Goal: Task Accomplishment & Management: Complete application form

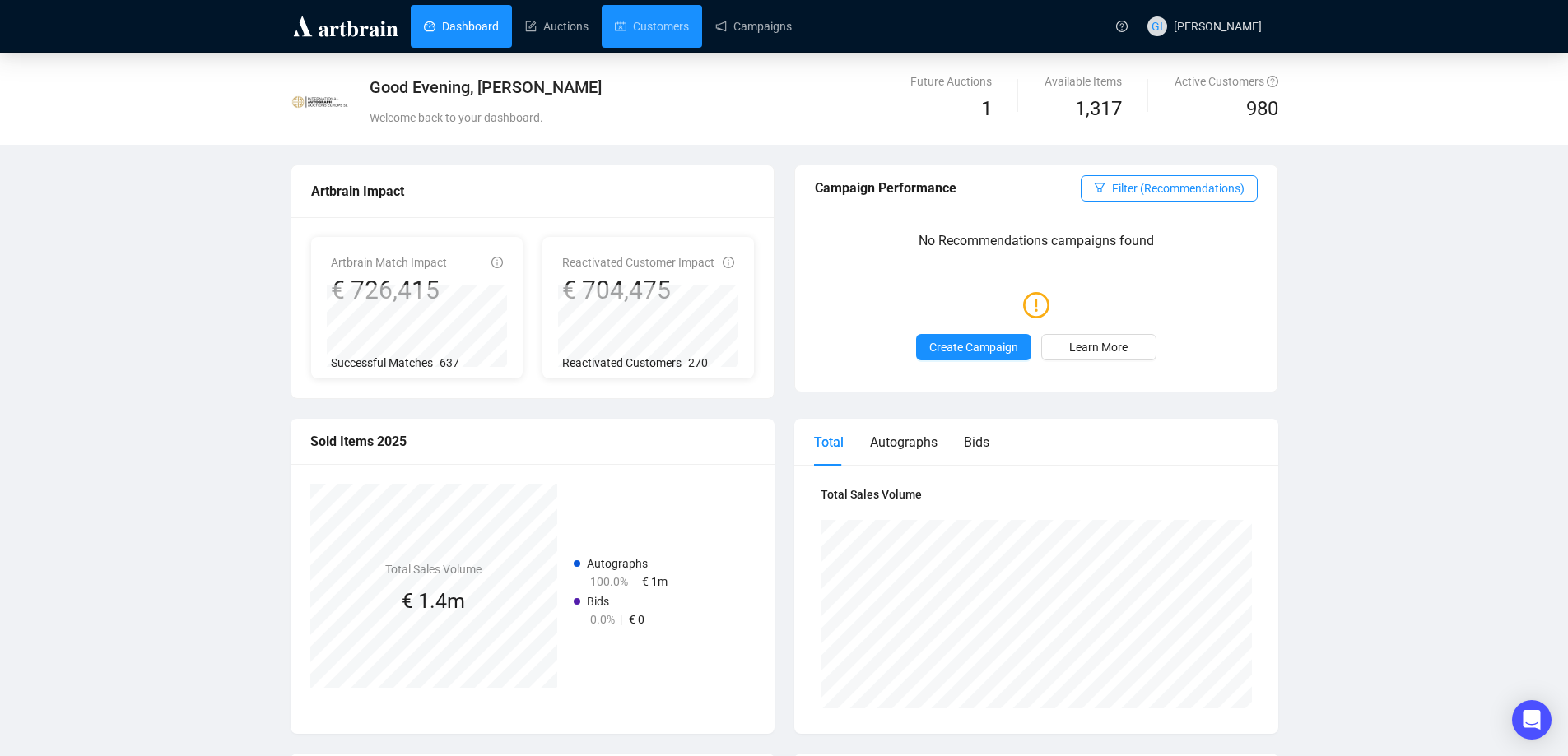
click at [675, 24] on link "Customers" at bounding box center [652, 26] width 74 height 42
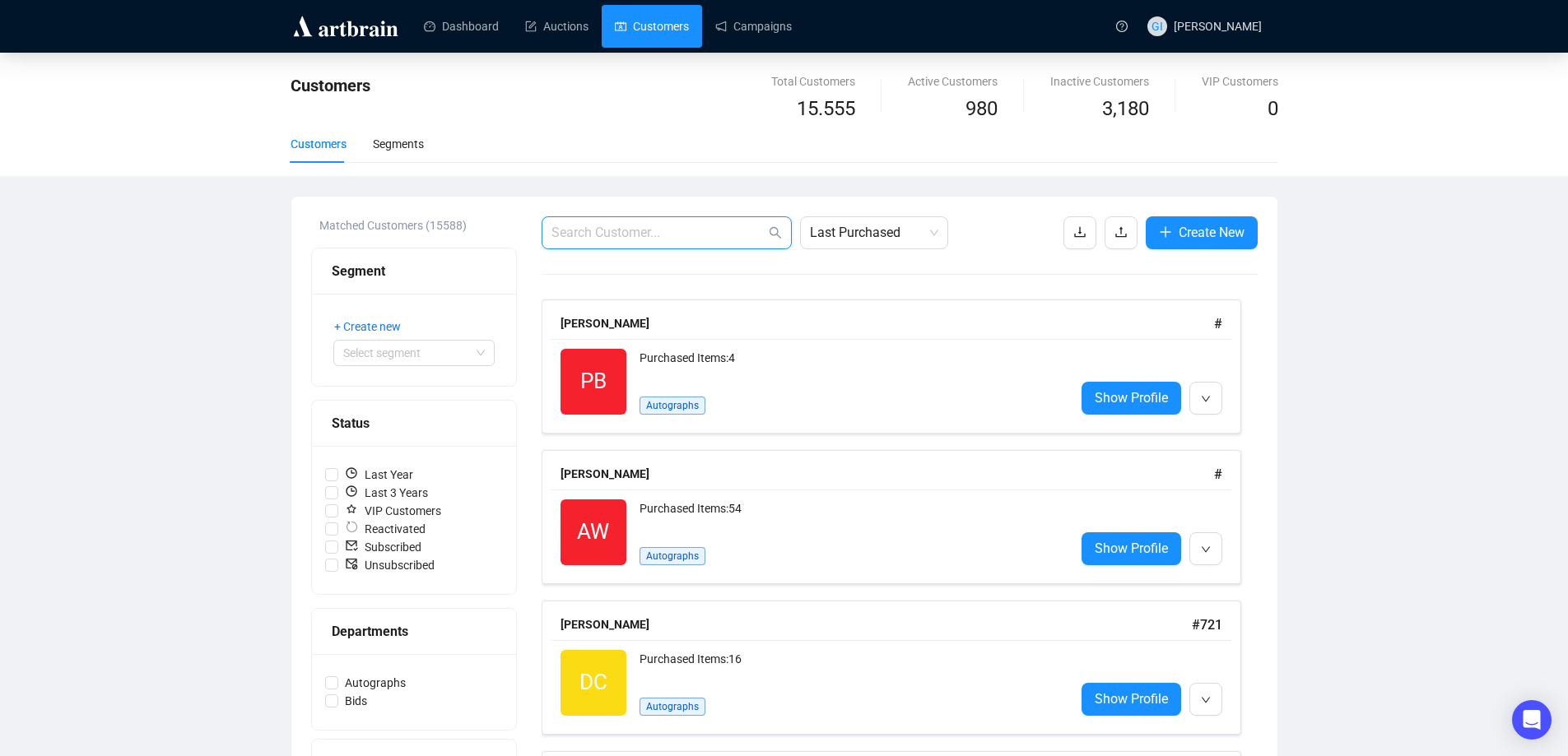
click at [687, 229] on input "text" at bounding box center [659, 232] width 214 height 19
paste input "[EMAIL_ADDRESS][DOMAIN_NAME]"
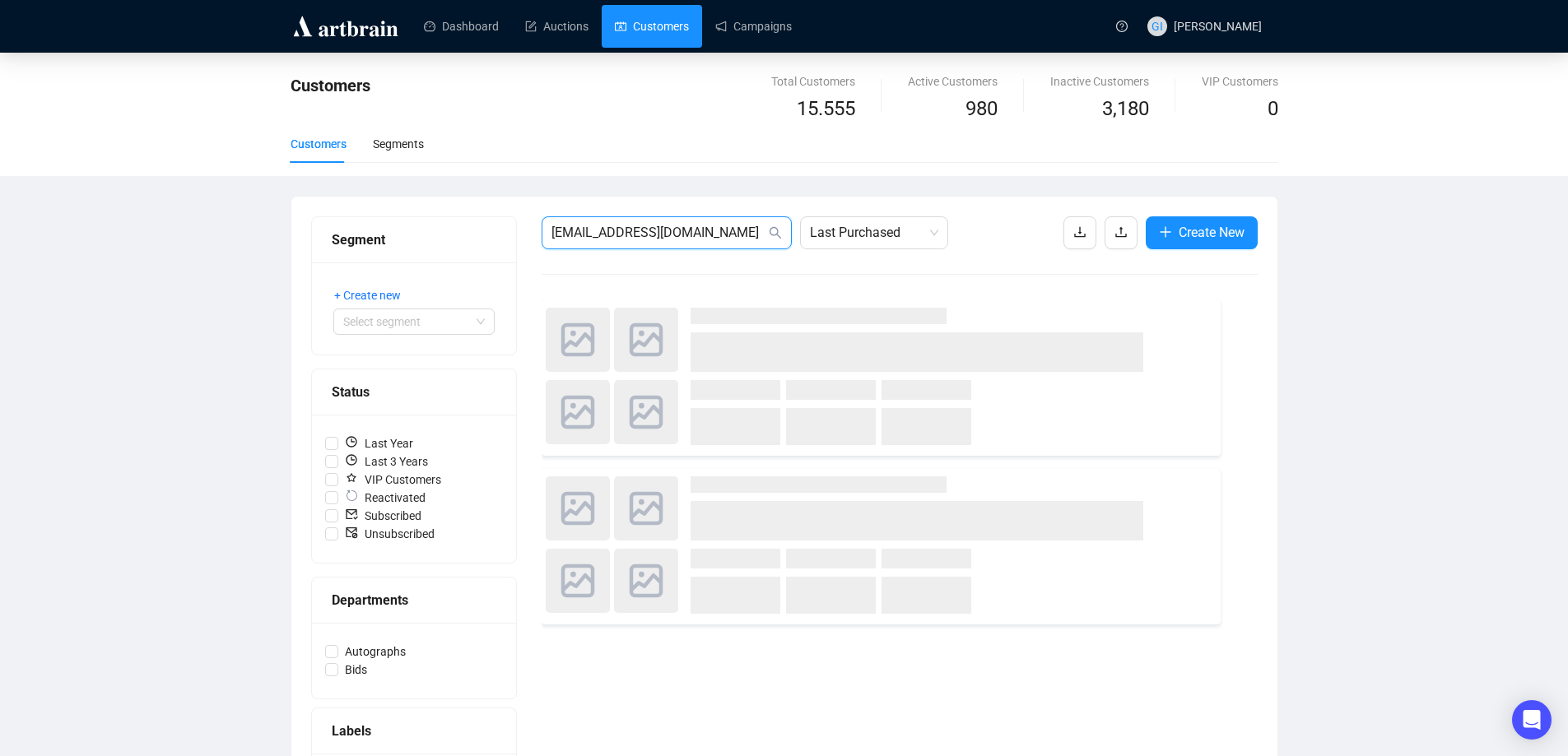
type input "[EMAIL_ADDRESS][DOMAIN_NAME]"
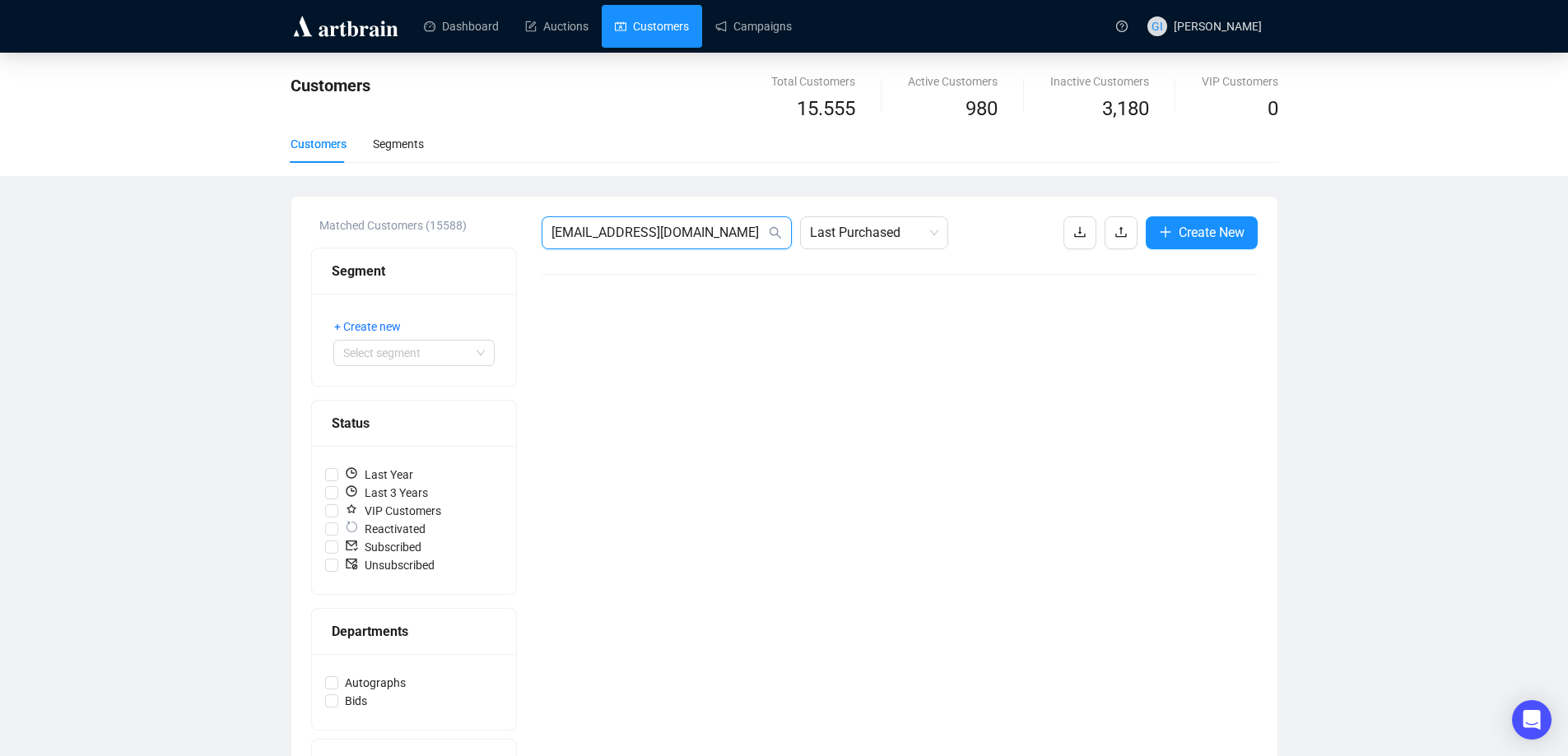
click at [728, 233] on input "[EMAIL_ADDRESS][DOMAIN_NAME]" at bounding box center [659, 232] width 214 height 19
click at [1165, 232] on icon "plus" at bounding box center [1165, 231] width 11 height 1
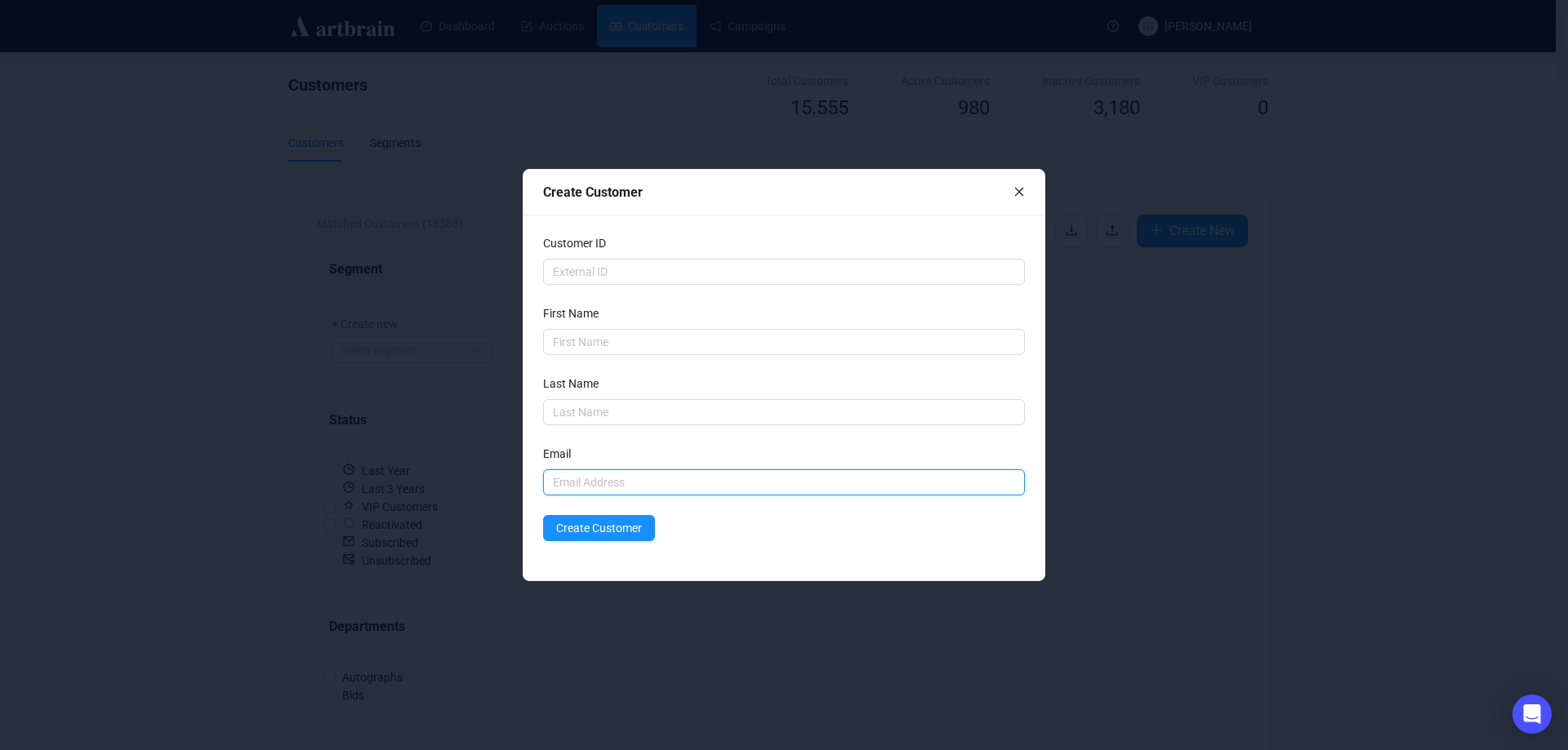
click at [646, 484] on input "text" at bounding box center [783, 482] width 482 height 26
paste input "[EMAIL_ADDRESS][DOMAIN_NAME]"
type input "[EMAIL_ADDRESS][DOMAIN_NAME]"
click at [630, 339] on input "text" at bounding box center [783, 342] width 482 height 26
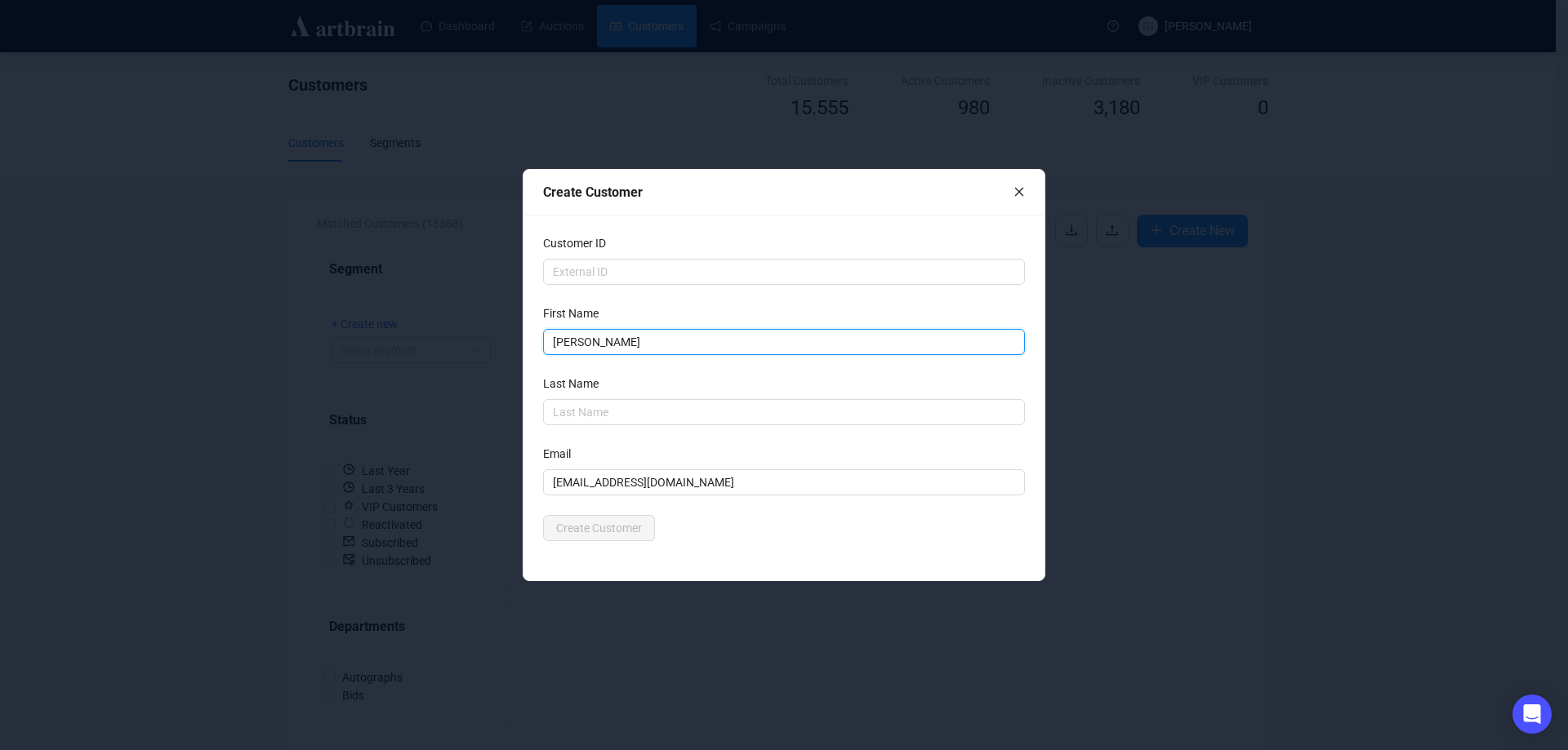
type input "[PERSON_NAME]"
drag, startPoint x: 638, startPoint y: 397, endPoint x: 632, endPoint y: 410, distance: 14.3
click at [638, 397] on div "Last Name" at bounding box center [783, 386] width 482 height 25
click at [632, 410] on input "M" at bounding box center [783, 412] width 482 height 26
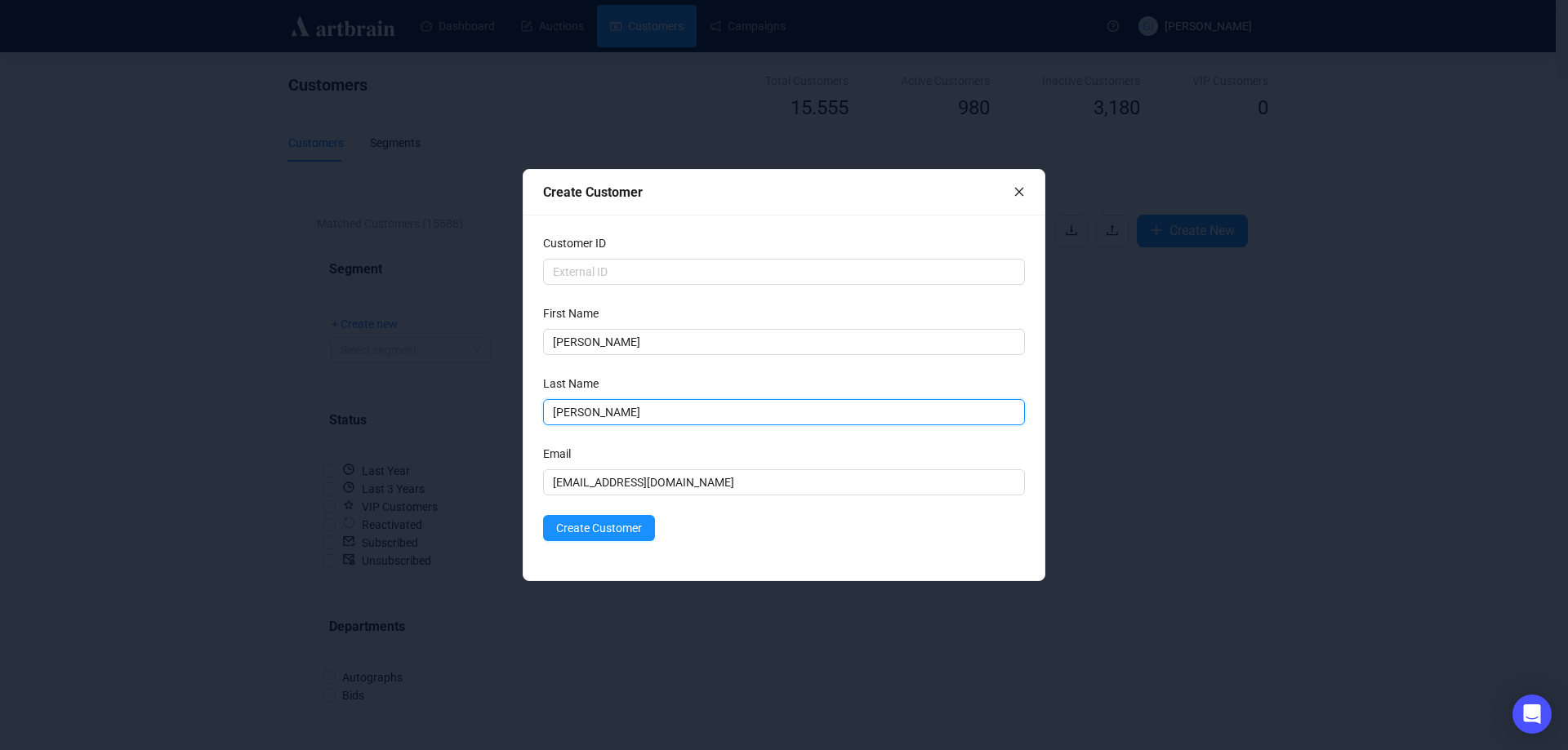
type input "[PERSON_NAME]"
click at [697, 519] on div "Create Customer" at bounding box center [783, 528] width 482 height 26
click at [641, 528] on button "Create Customer" at bounding box center [599, 528] width 111 height 26
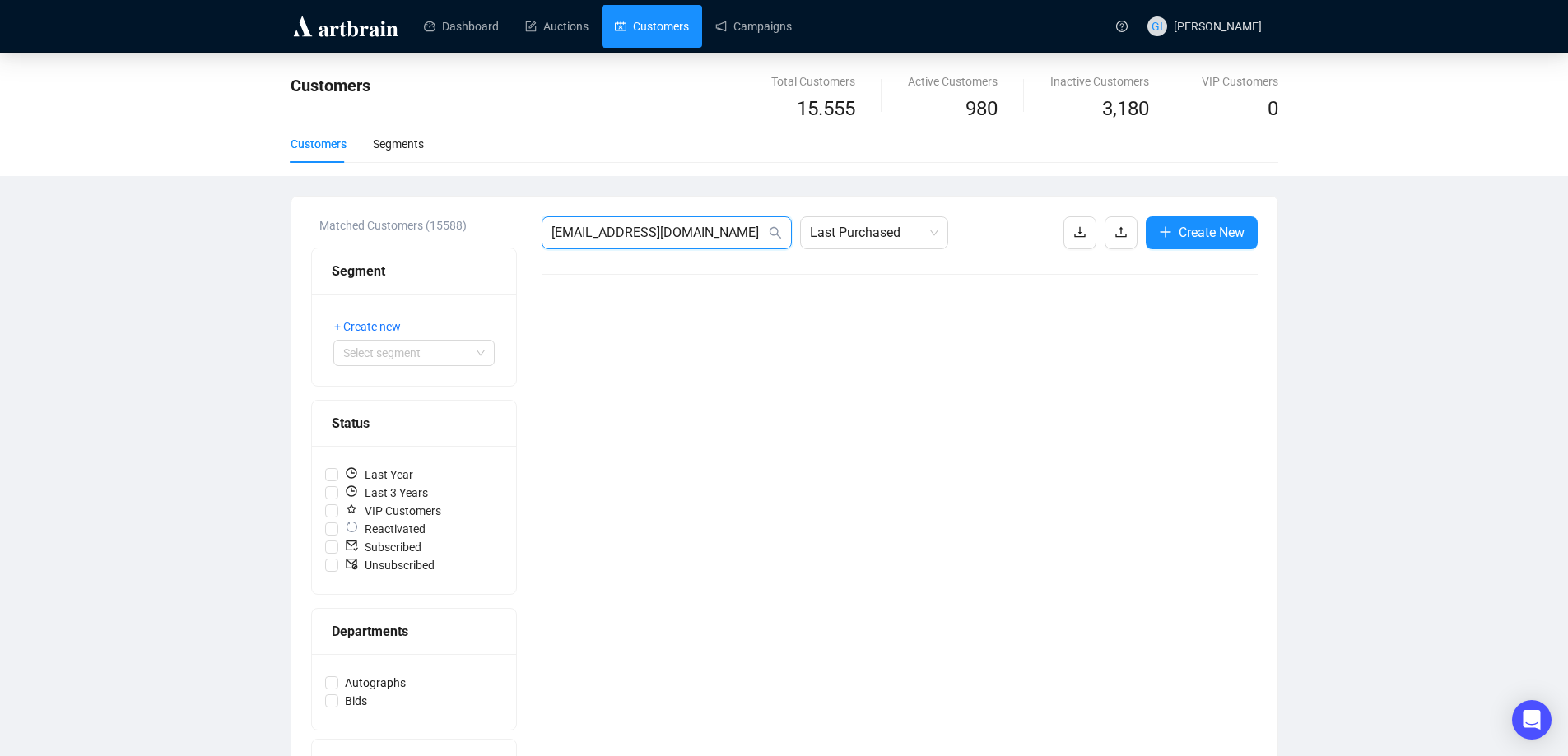
click at [742, 236] on input "[EMAIL_ADDRESS][DOMAIN_NAME]" at bounding box center [659, 232] width 214 height 19
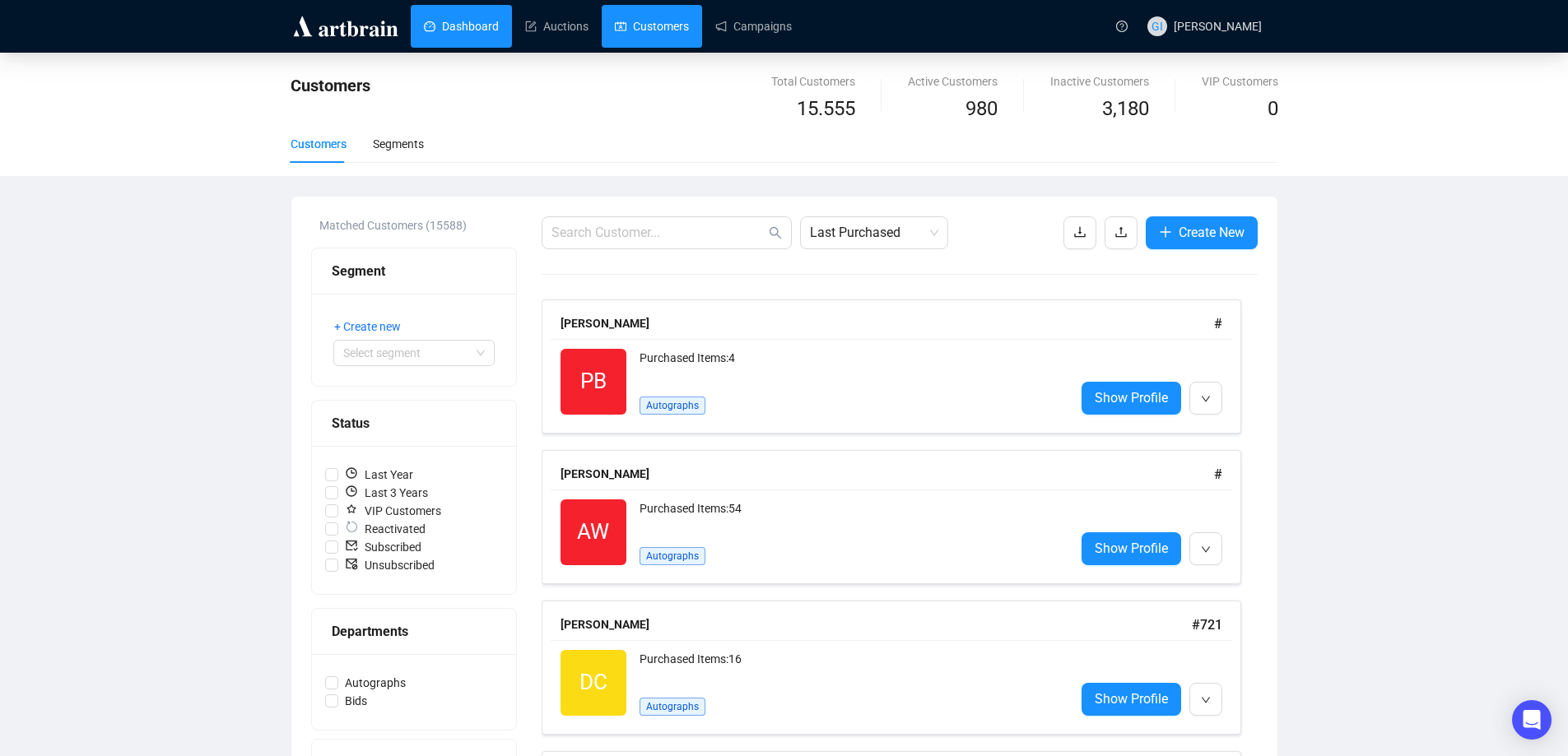
click at [426, 23] on link "Dashboard" at bounding box center [461, 26] width 75 height 42
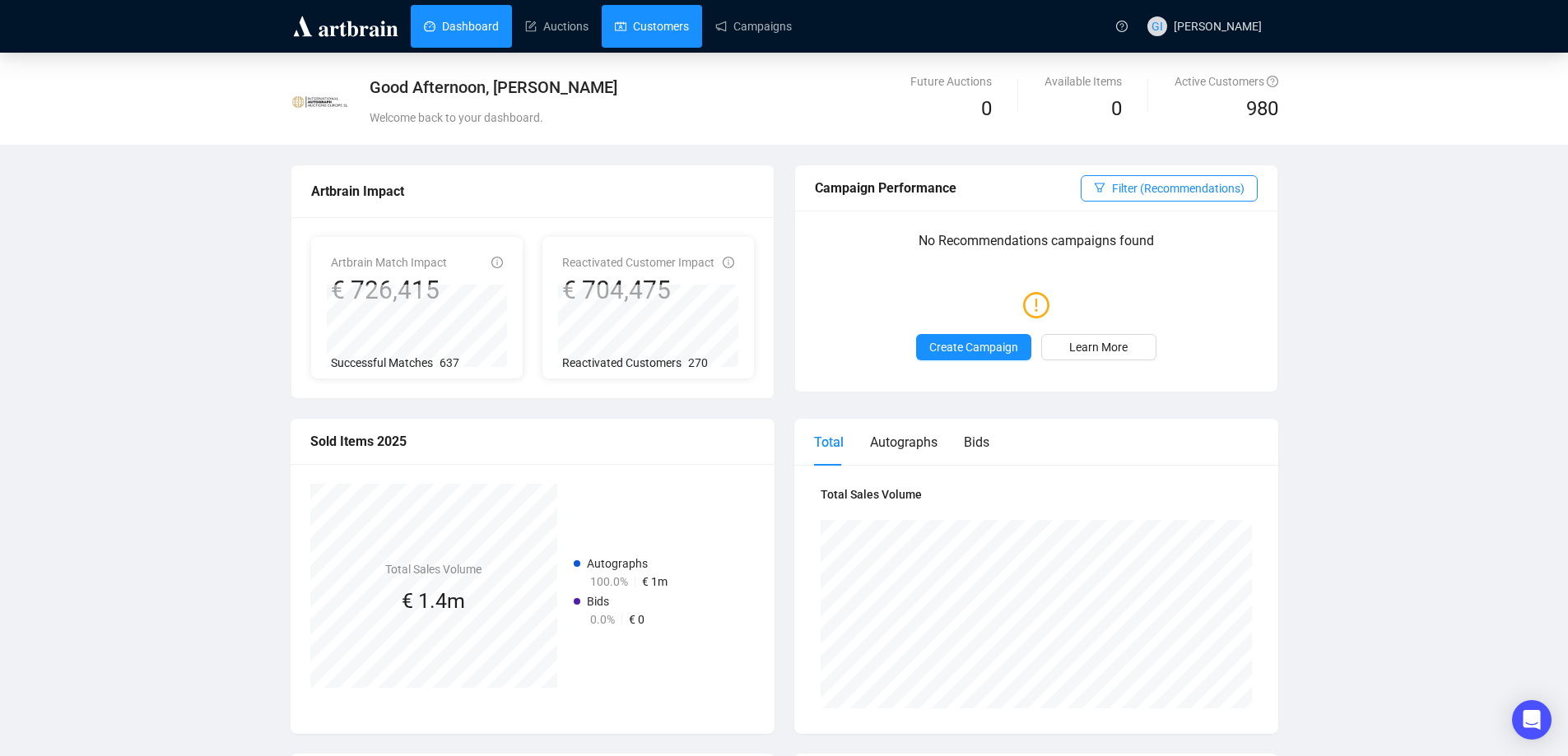
click at [640, 23] on link "Customers" at bounding box center [652, 26] width 74 height 42
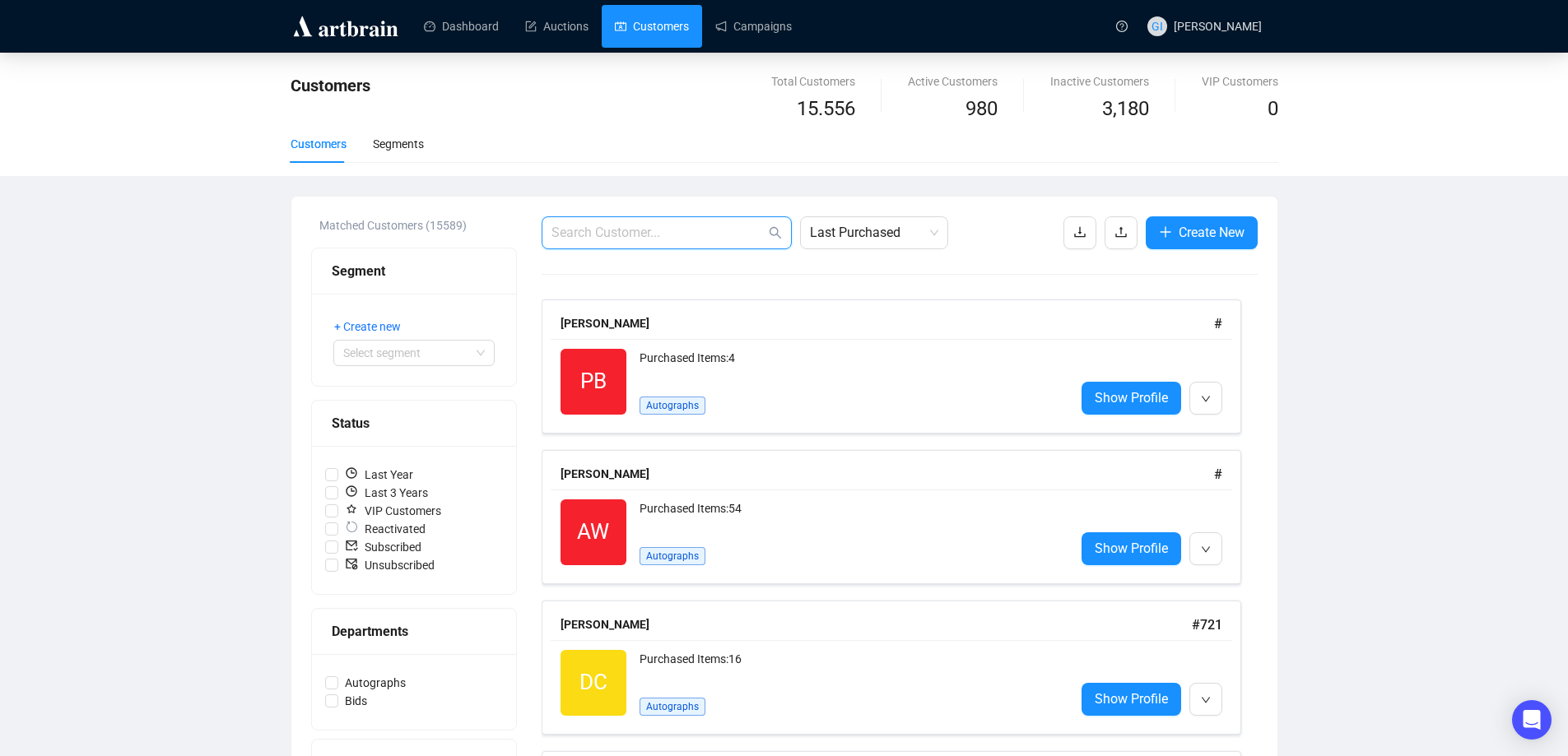
click at [651, 229] on input "text" at bounding box center [659, 232] width 214 height 19
paste input "[EMAIL_ADDRESS][DOMAIN_NAME]"
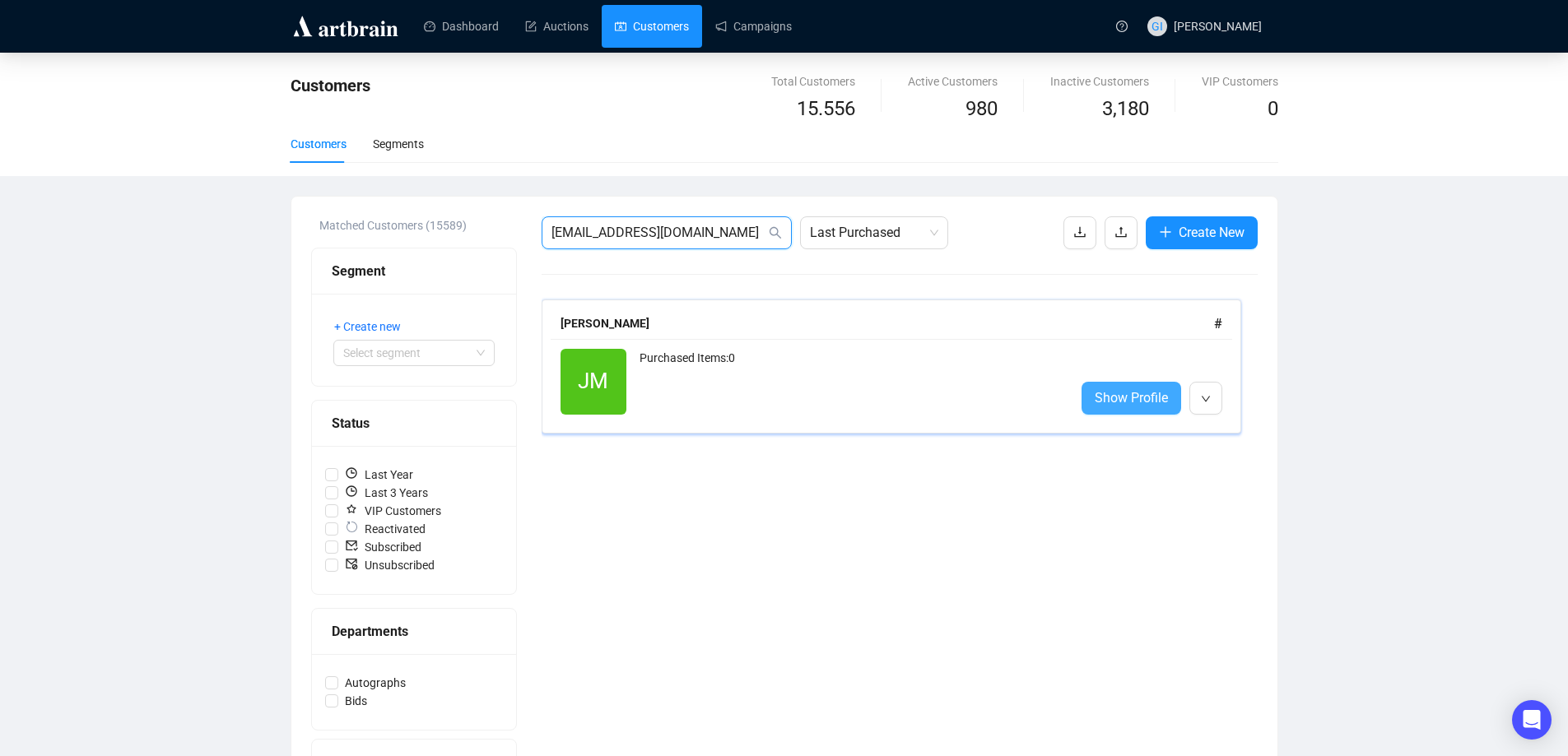
type input "[EMAIL_ADDRESS][DOMAIN_NAME]"
click at [1108, 392] on span "Show Profile" at bounding box center [1131, 398] width 74 height 20
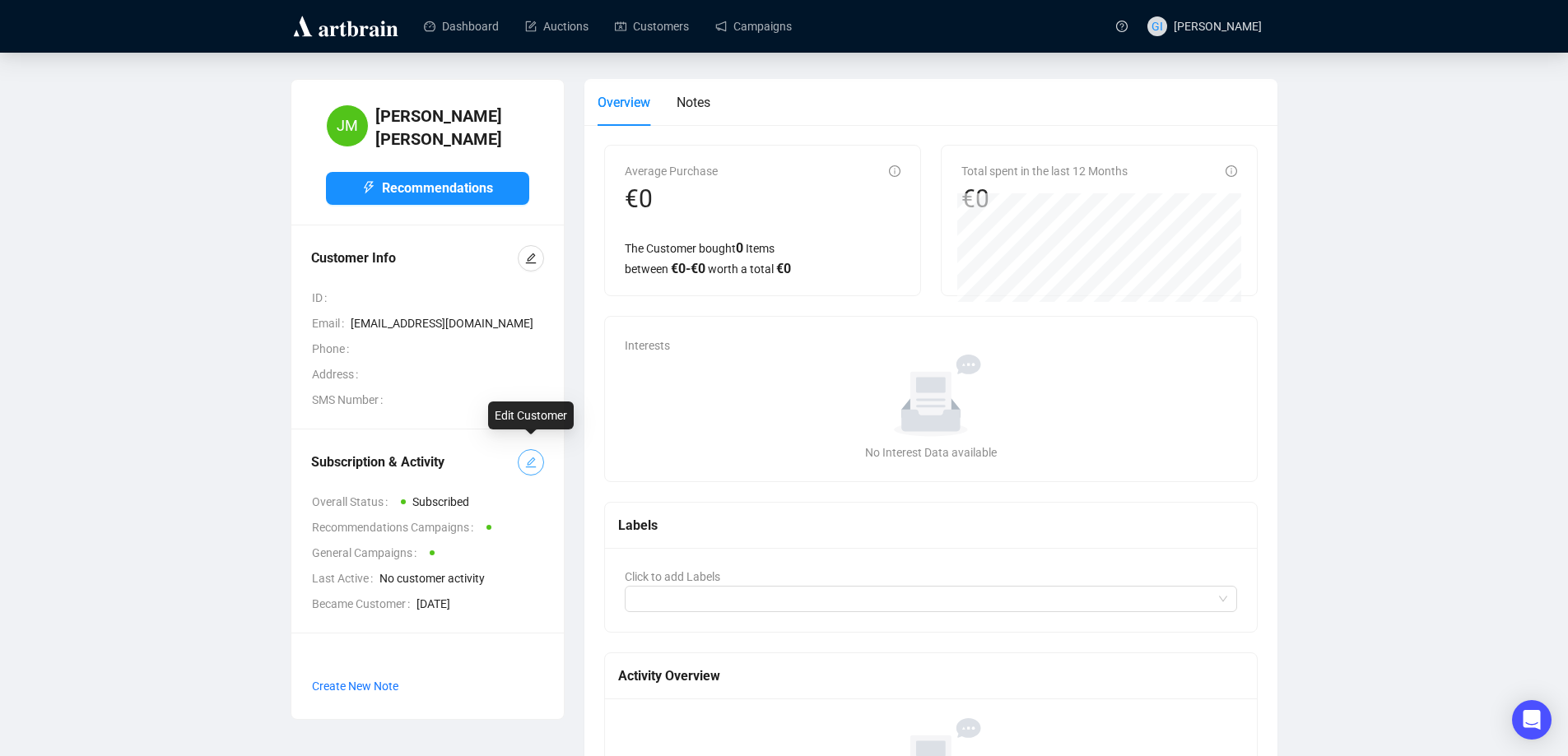
click at [529, 457] on icon "edit" at bounding box center [531, 462] width 12 height 12
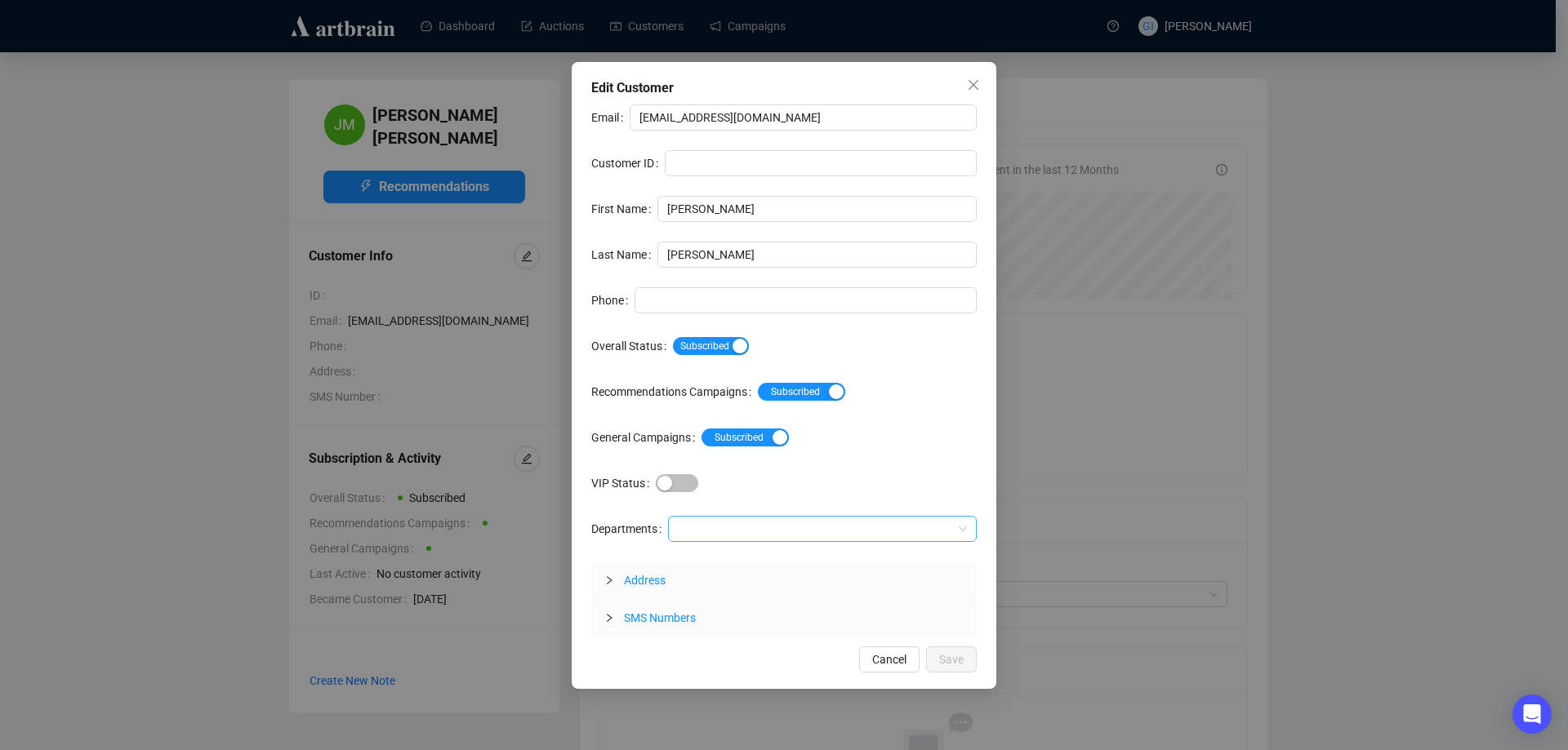
click at [694, 516] on div "Email [EMAIL_ADDRESS][DOMAIN_NAME] Customer ID First Name [PERSON_NAME] Last Na…" at bounding box center [784, 370] width 386 height 533
click at [700, 524] on div at bounding box center [814, 529] width 285 height 23
click at [733, 555] on div "Autographs" at bounding box center [821, 562] width 283 height 18
click at [950, 652] on span "Save" at bounding box center [951, 660] width 25 height 18
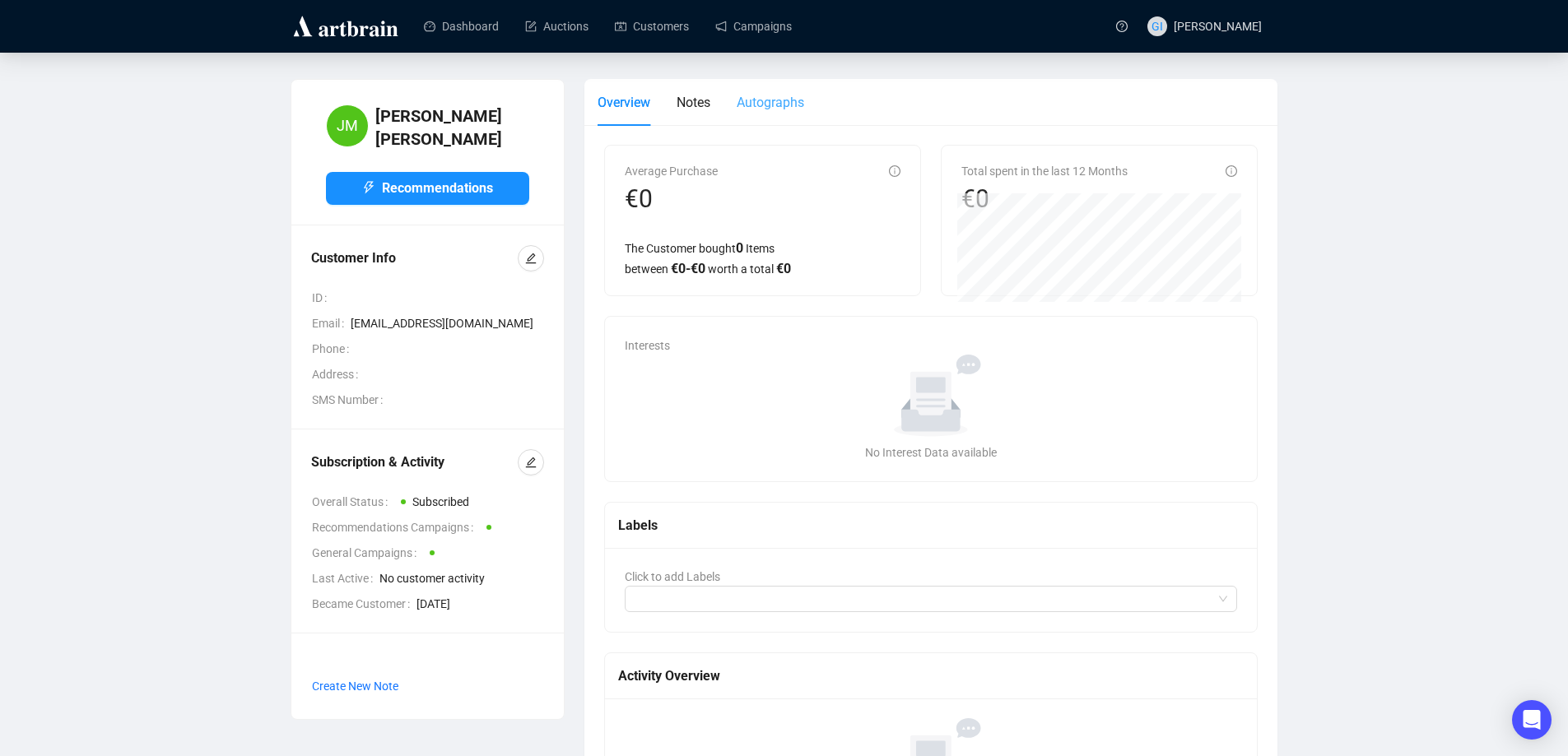
click at [774, 113] on div "Autographs" at bounding box center [770, 102] width 67 height 47
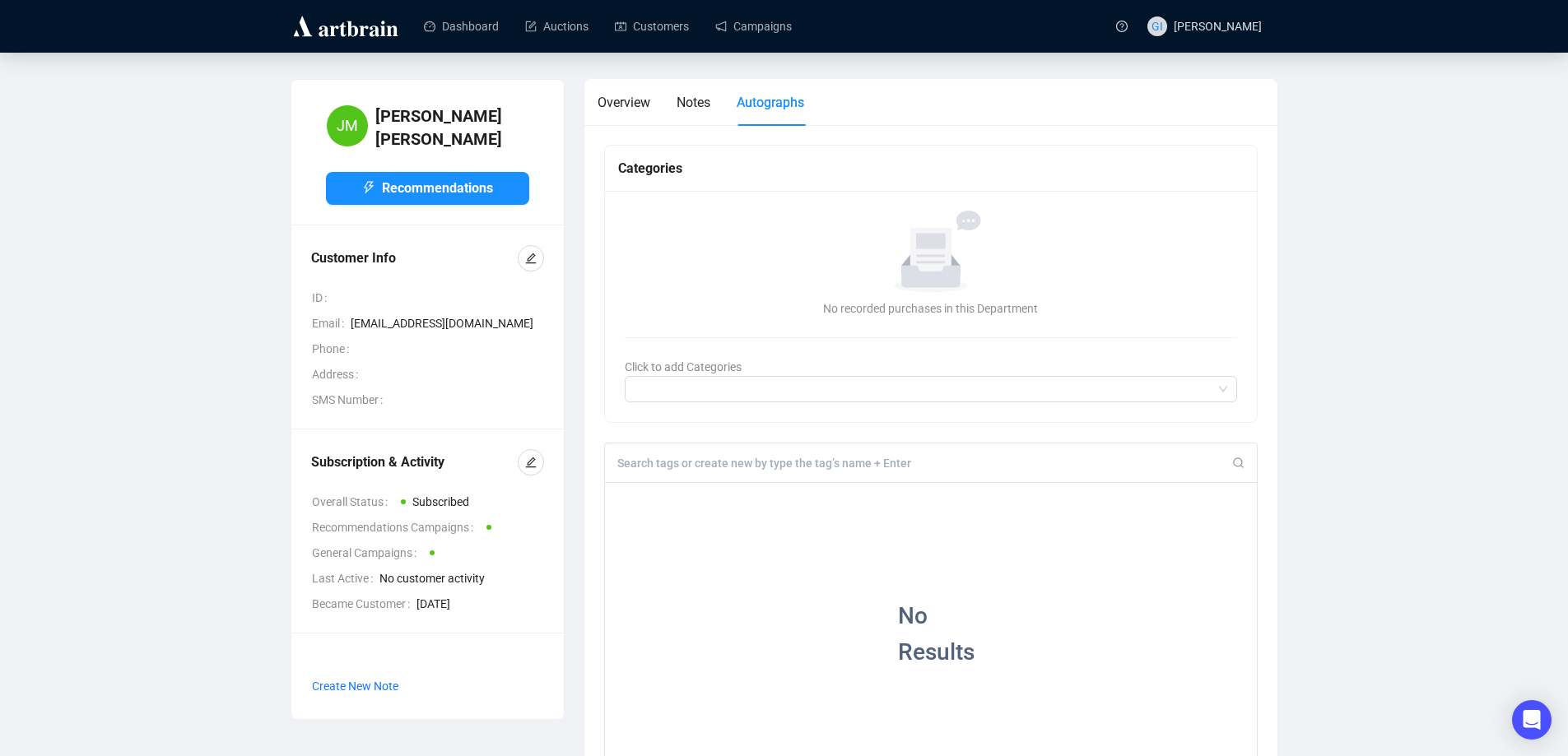
click at [796, 460] on input at bounding box center [925, 463] width 615 height 15
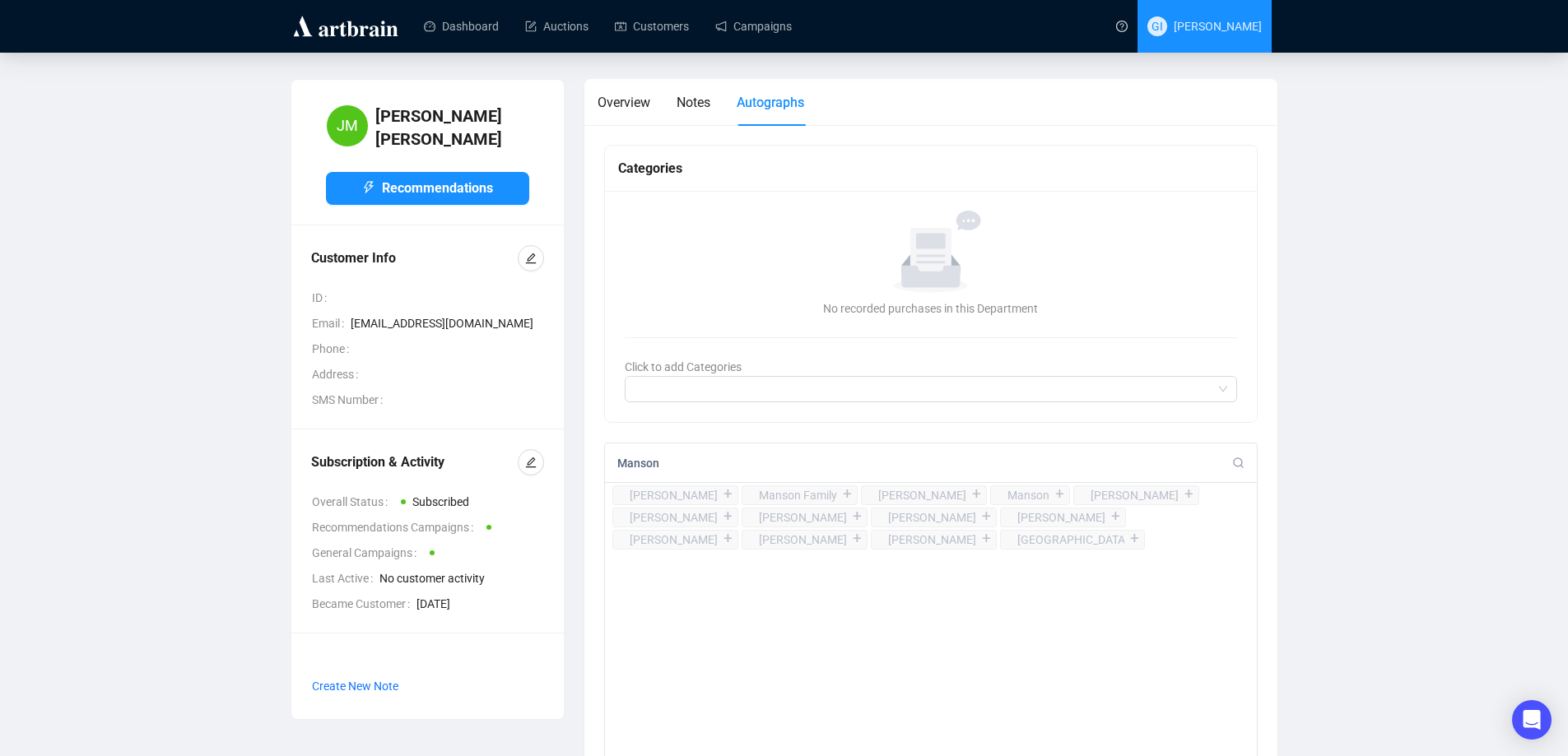
type input "Manson"
click at [987, 495] on div "+" at bounding box center [977, 494] width 18 height 17
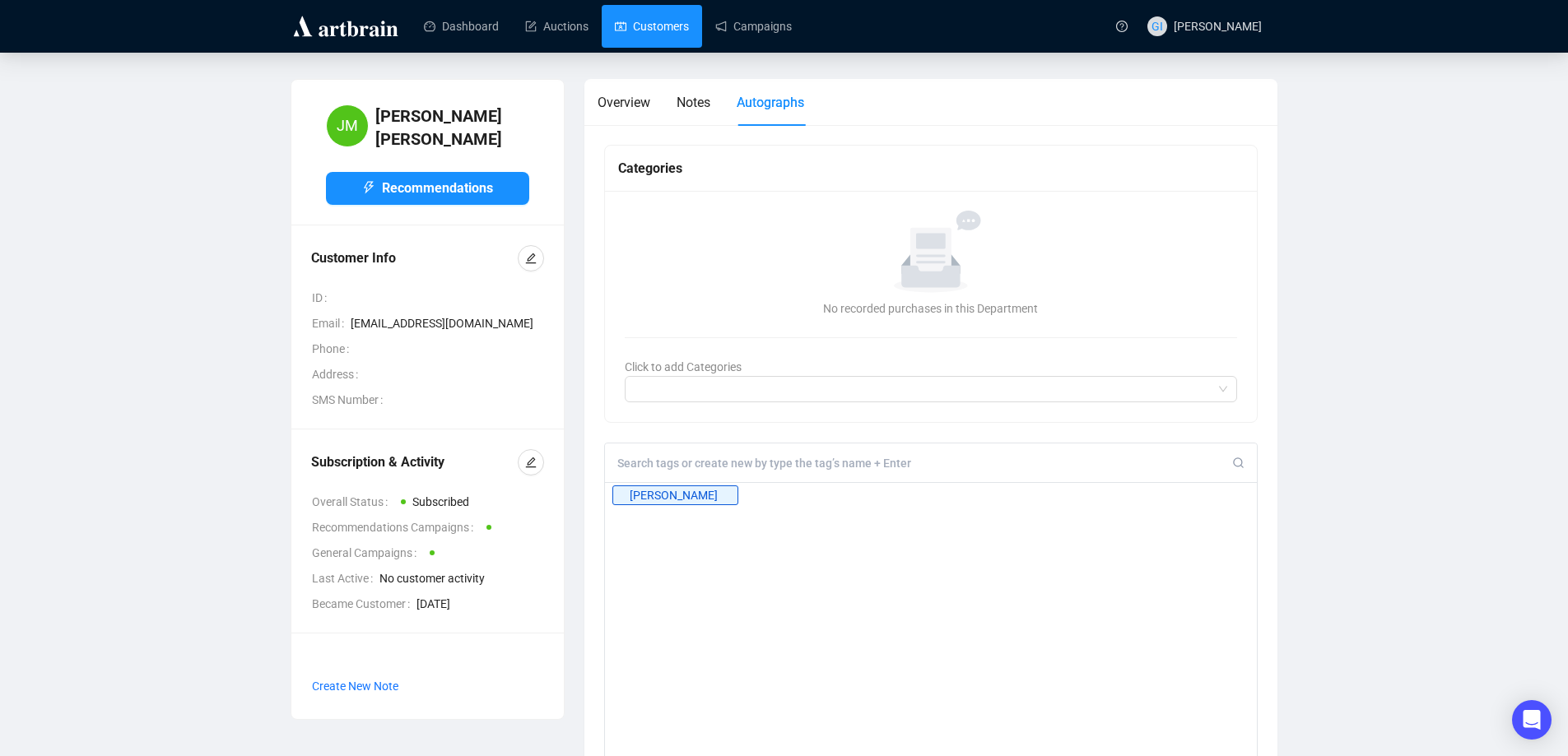
click at [648, 35] on link "Customers" at bounding box center [652, 26] width 74 height 42
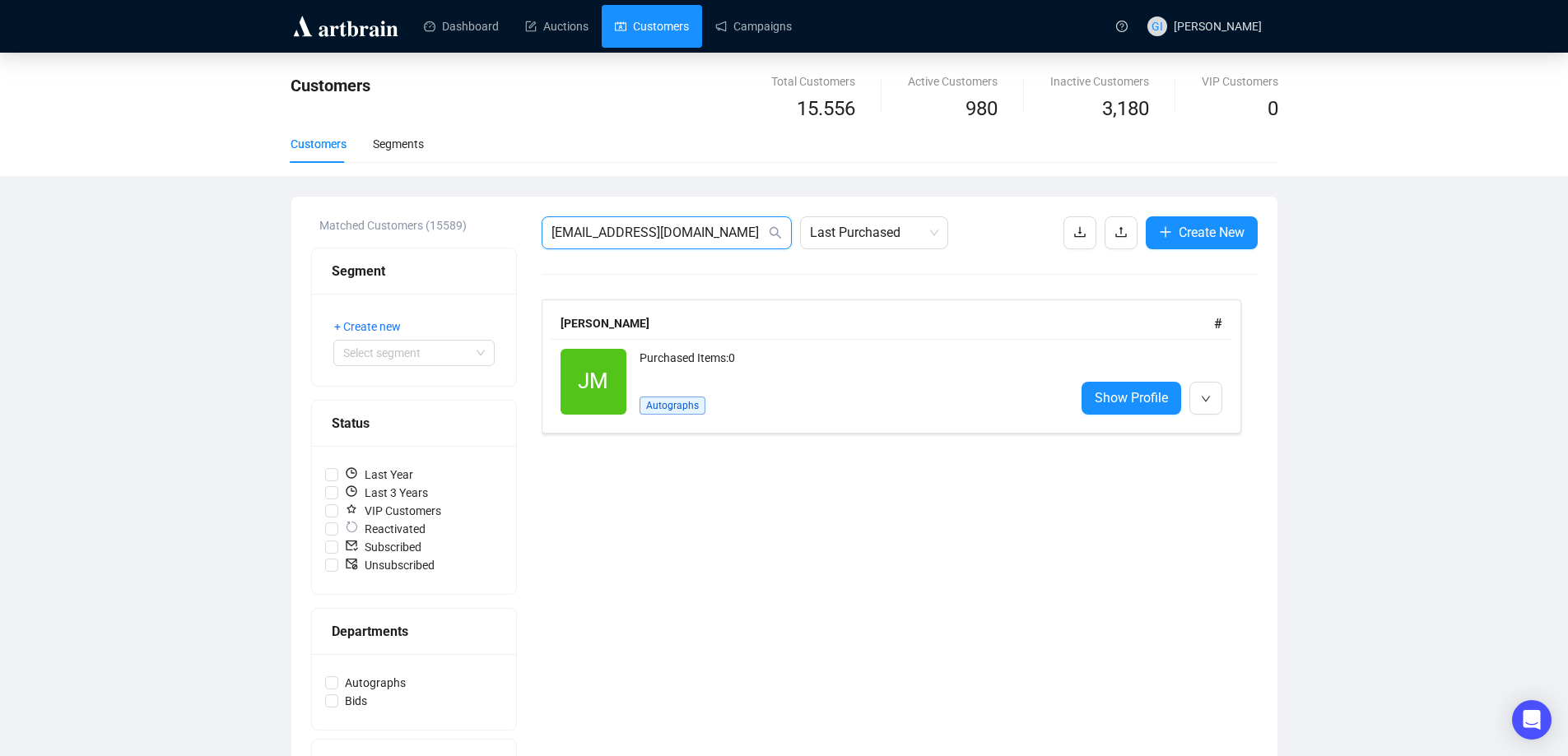
click at [710, 232] on input "[EMAIL_ADDRESS][DOMAIN_NAME]" at bounding box center [659, 232] width 214 height 19
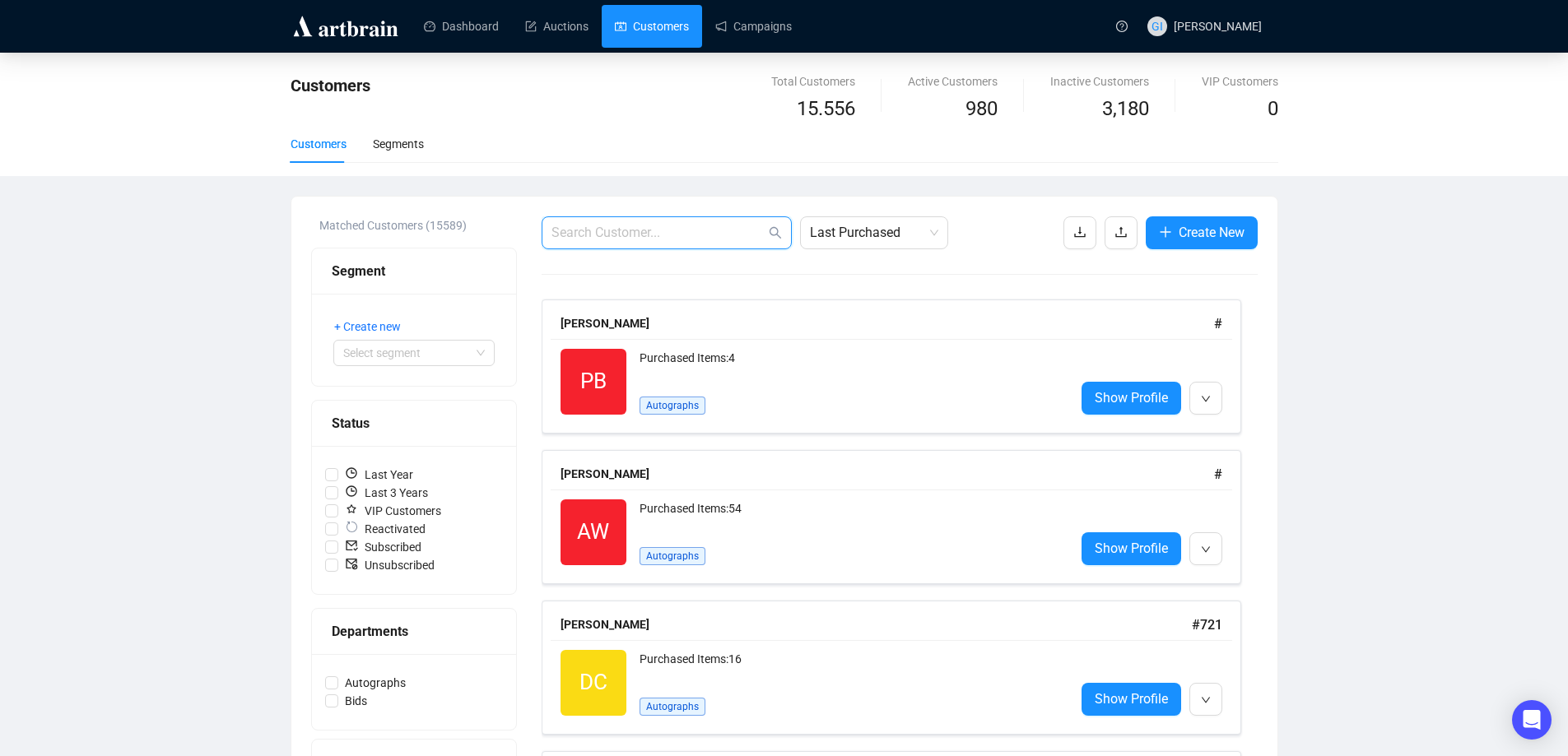
click at [662, 227] on input "text" at bounding box center [659, 232] width 214 height 19
paste input "[EMAIL_ADDRESS][DOMAIN_NAME]"
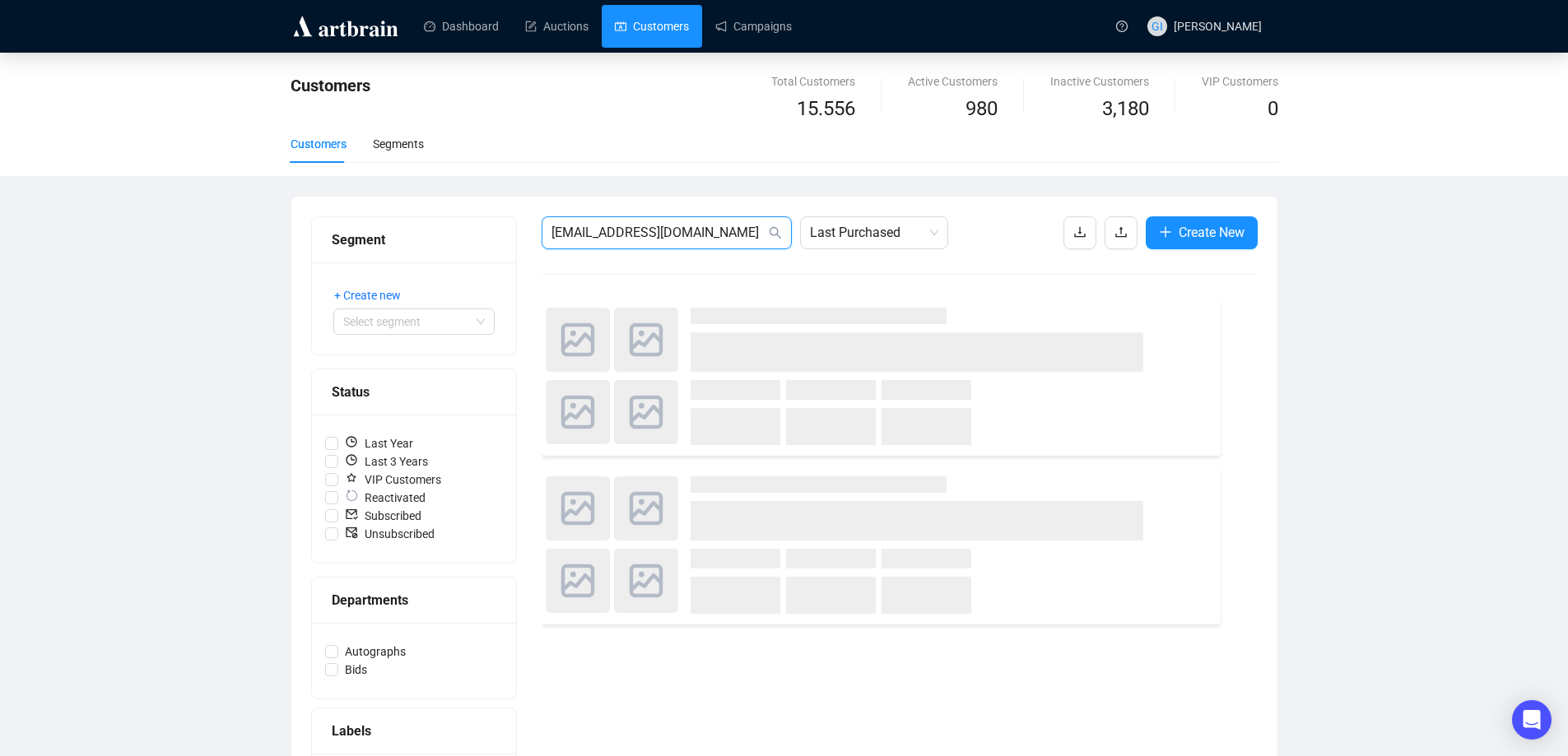
type input "[EMAIL_ADDRESS][DOMAIN_NAME]"
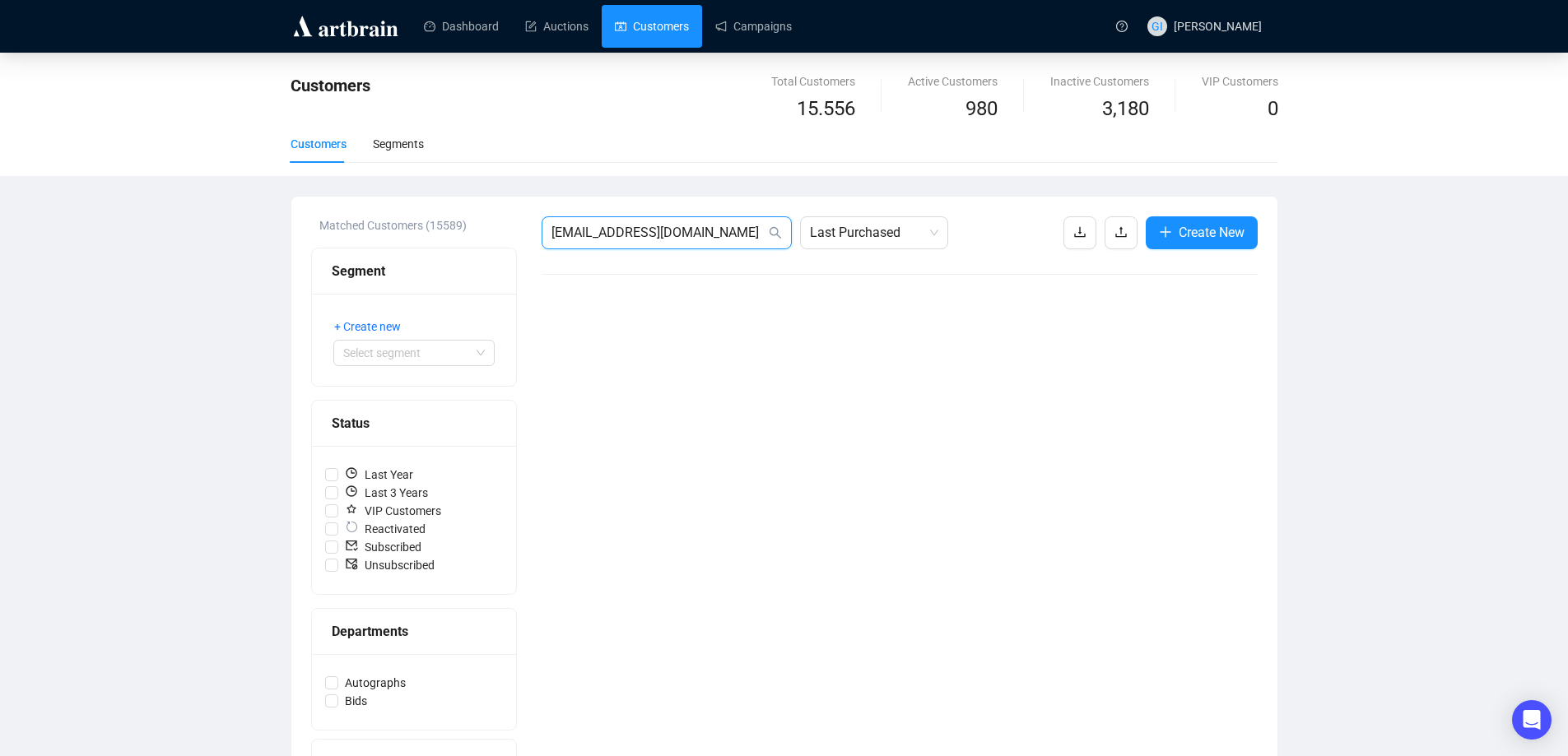
click at [751, 238] on input "[EMAIL_ADDRESS][DOMAIN_NAME]" at bounding box center [659, 232] width 214 height 19
click at [1179, 226] on span "Create New" at bounding box center [1211, 232] width 65 height 20
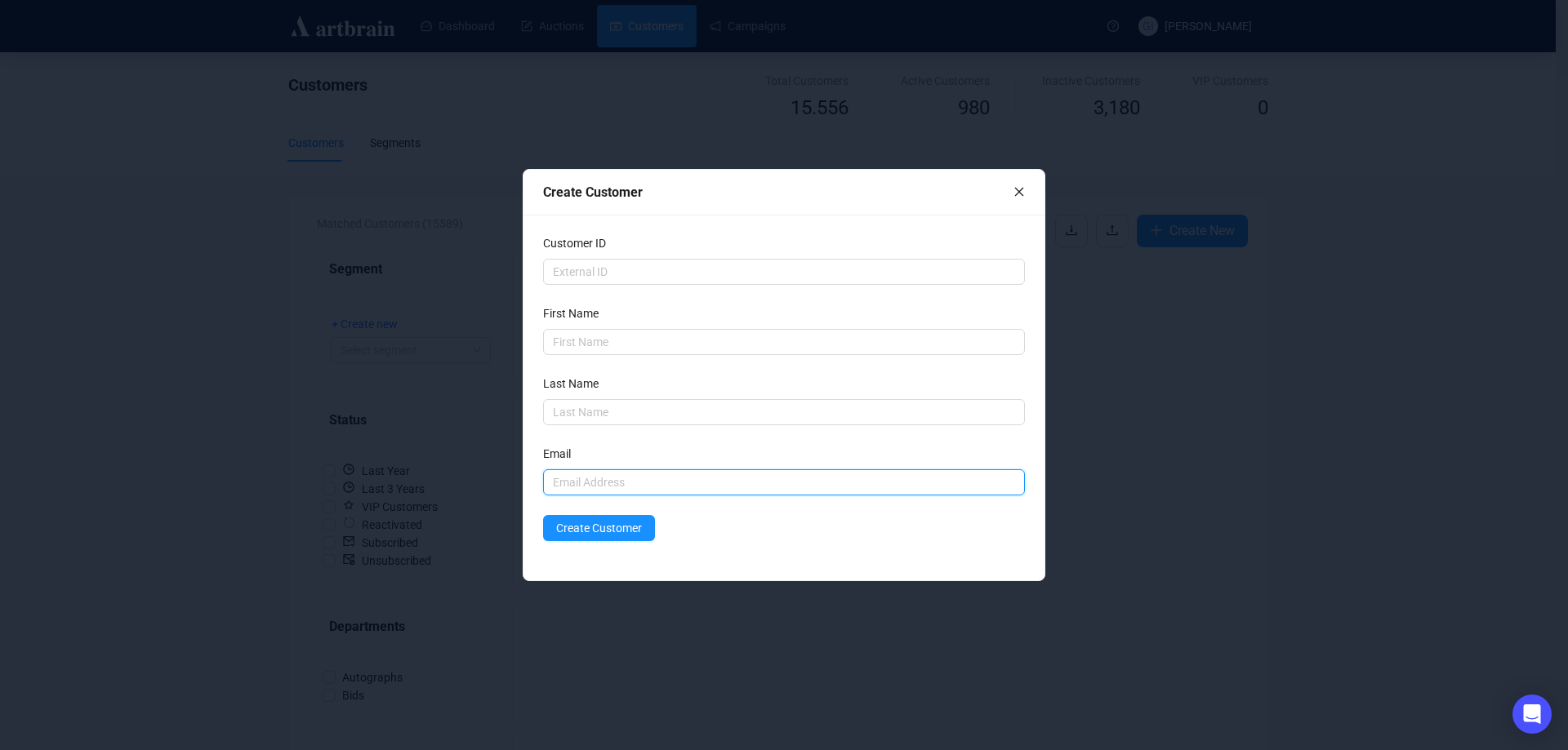
click at [581, 491] on input "text" at bounding box center [783, 482] width 482 height 26
paste input "[EMAIL_ADDRESS][DOMAIN_NAME]"
type input "[EMAIL_ADDRESS][DOMAIN_NAME]"
click at [601, 333] on input "text" at bounding box center [783, 342] width 482 height 26
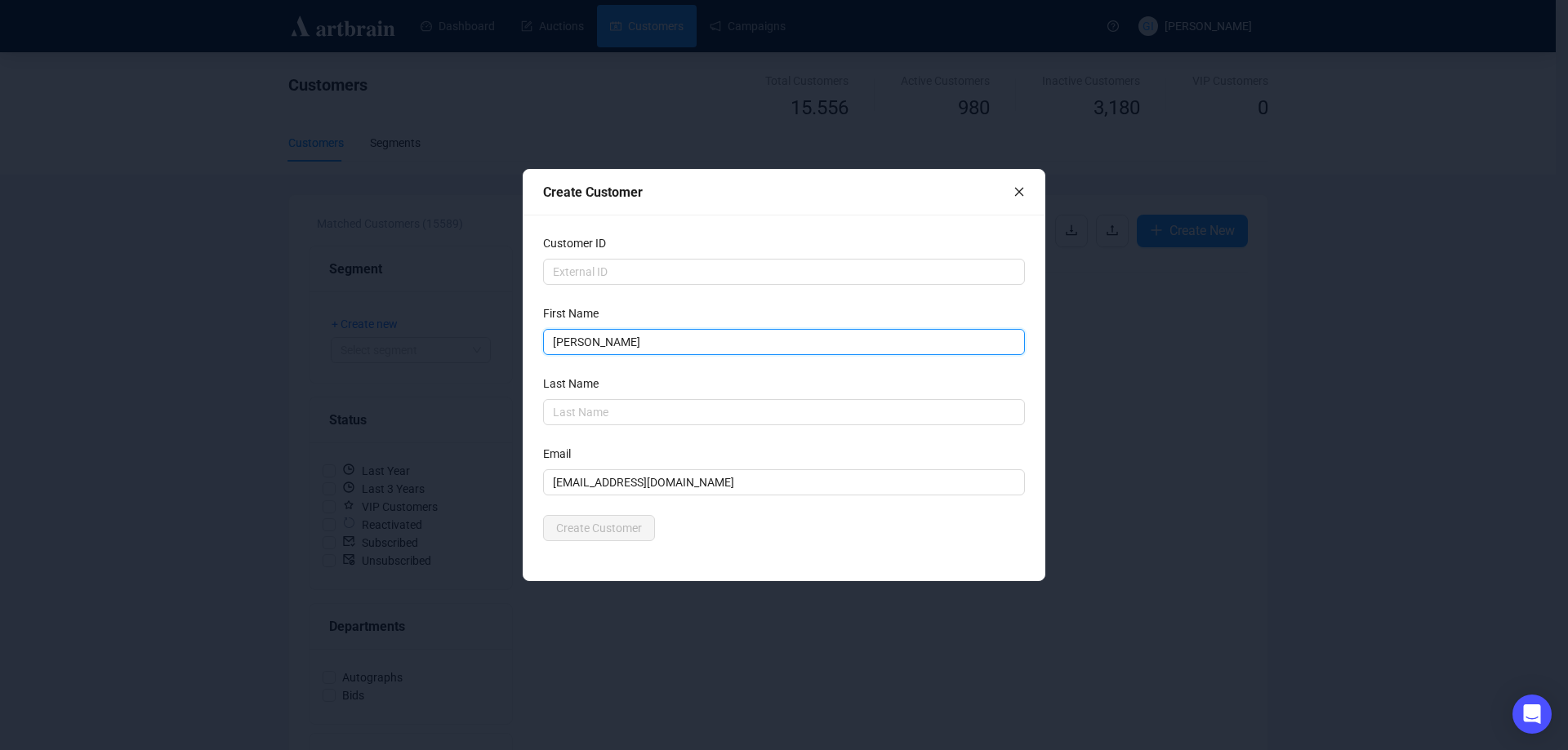
type input "[PERSON_NAME]"
type input "Scacchi"
click at [622, 546] on div "Customer ID First Name [PERSON_NAME] Last Name [PERSON_NAME] Email [EMAIL_ADDRE…" at bounding box center [784, 397] width 521 height 365
click at [618, 533] on span "Create Customer" at bounding box center [599, 528] width 86 height 18
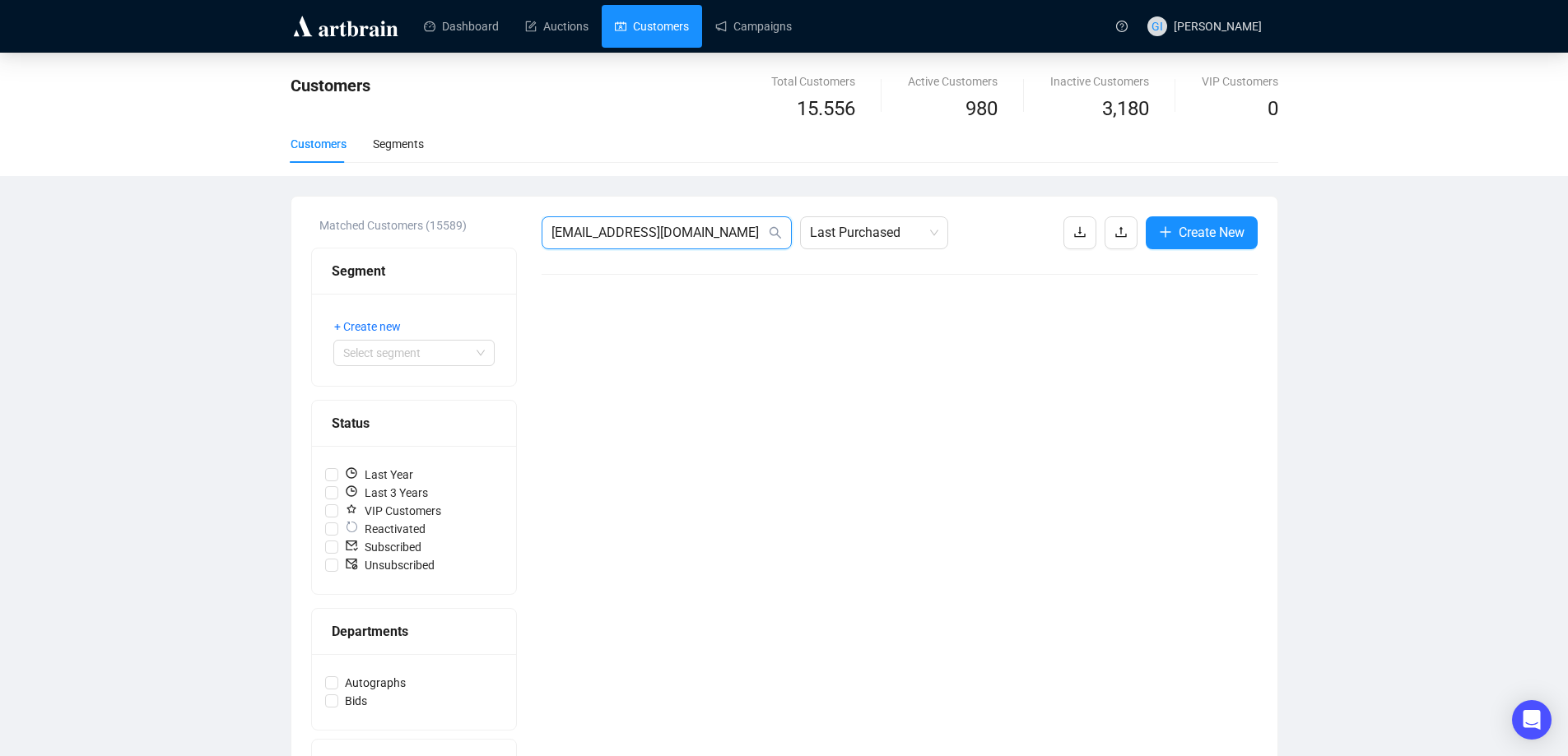
click at [738, 231] on input "[EMAIL_ADDRESS][DOMAIN_NAME]" at bounding box center [659, 232] width 214 height 19
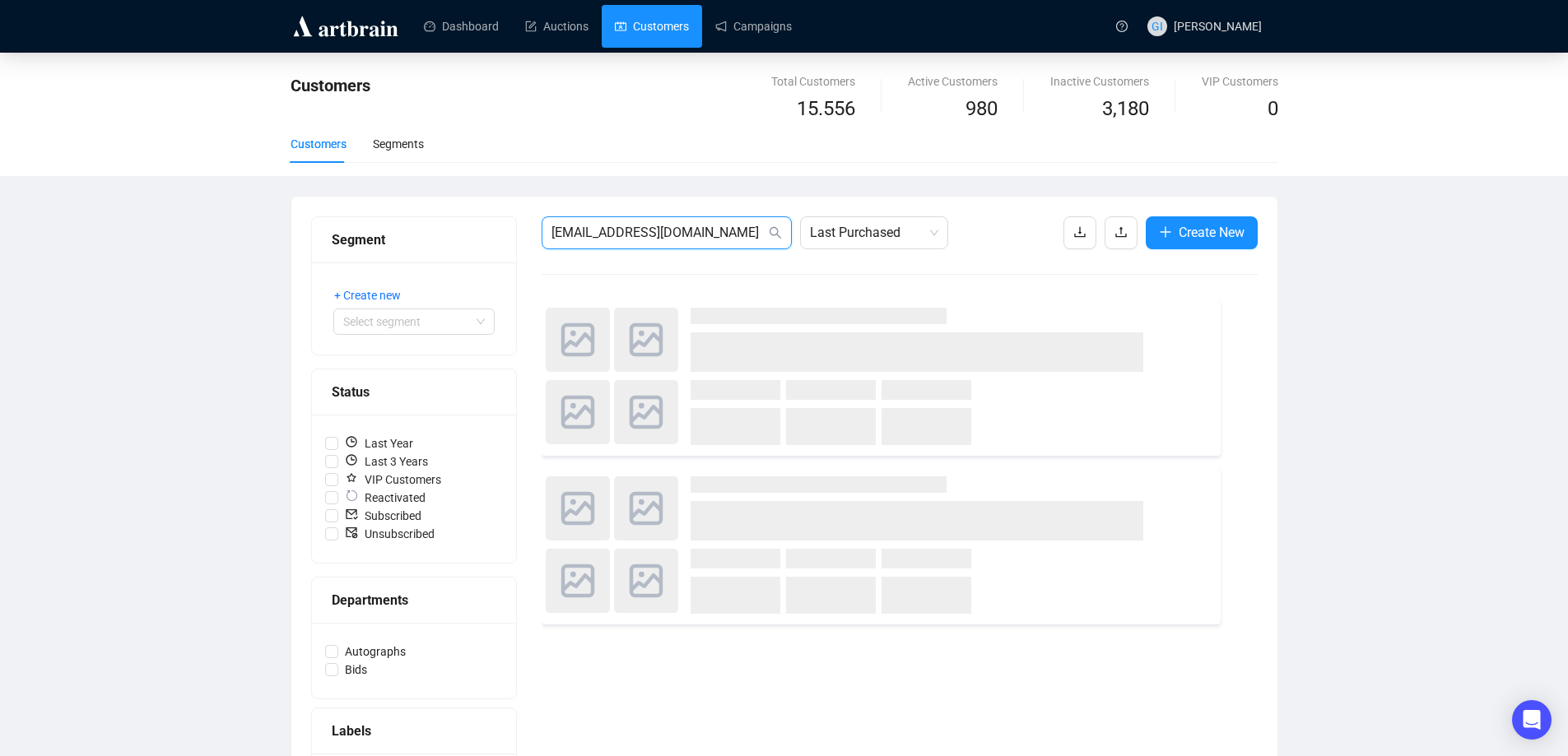
type input "[EMAIL_ADDRESS][DOMAIN_NAME]"
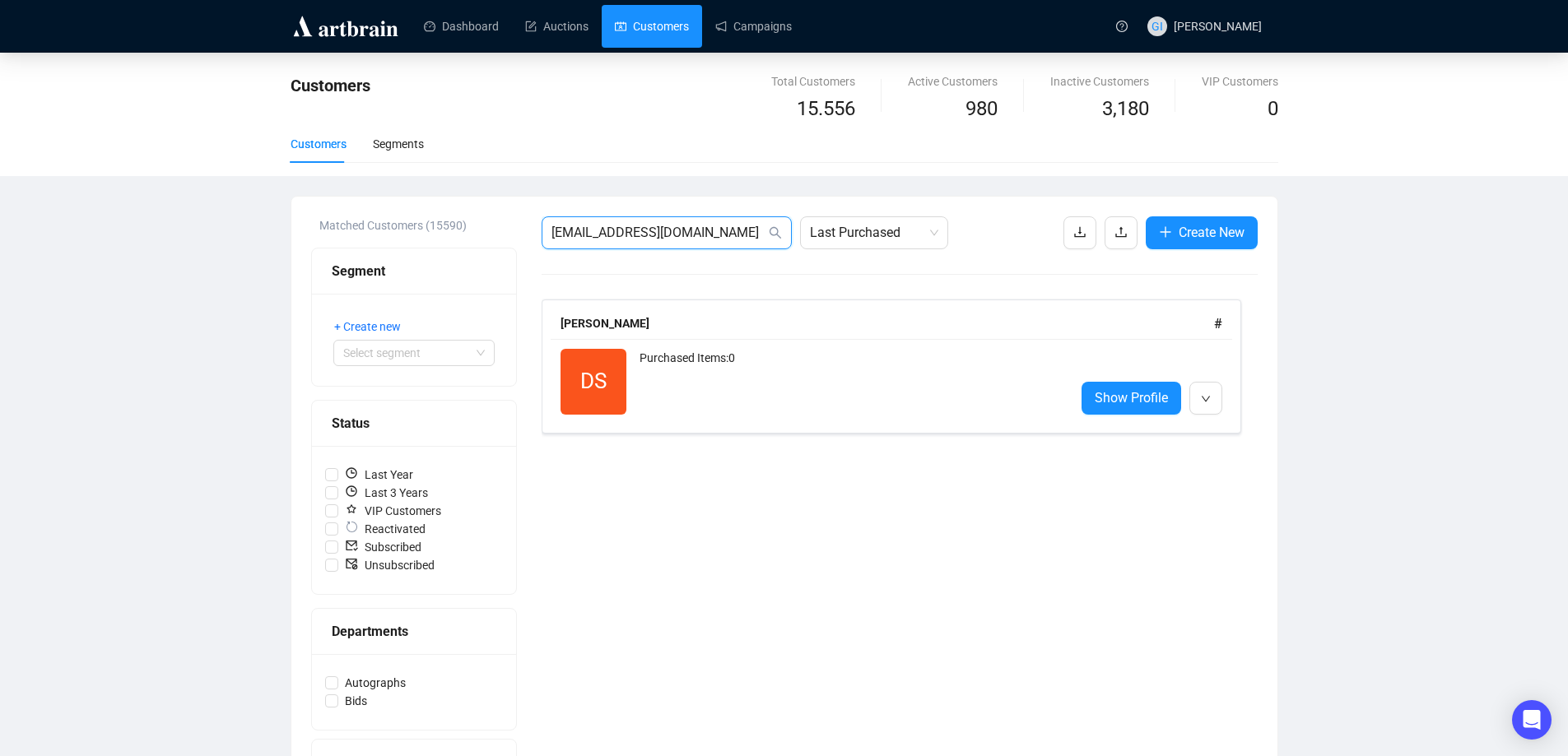
click at [720, 231] on input "[EMAIL_ADDRESS][DOMAIN_NAME]" at bounding box center [659, 232] width 214 height 19
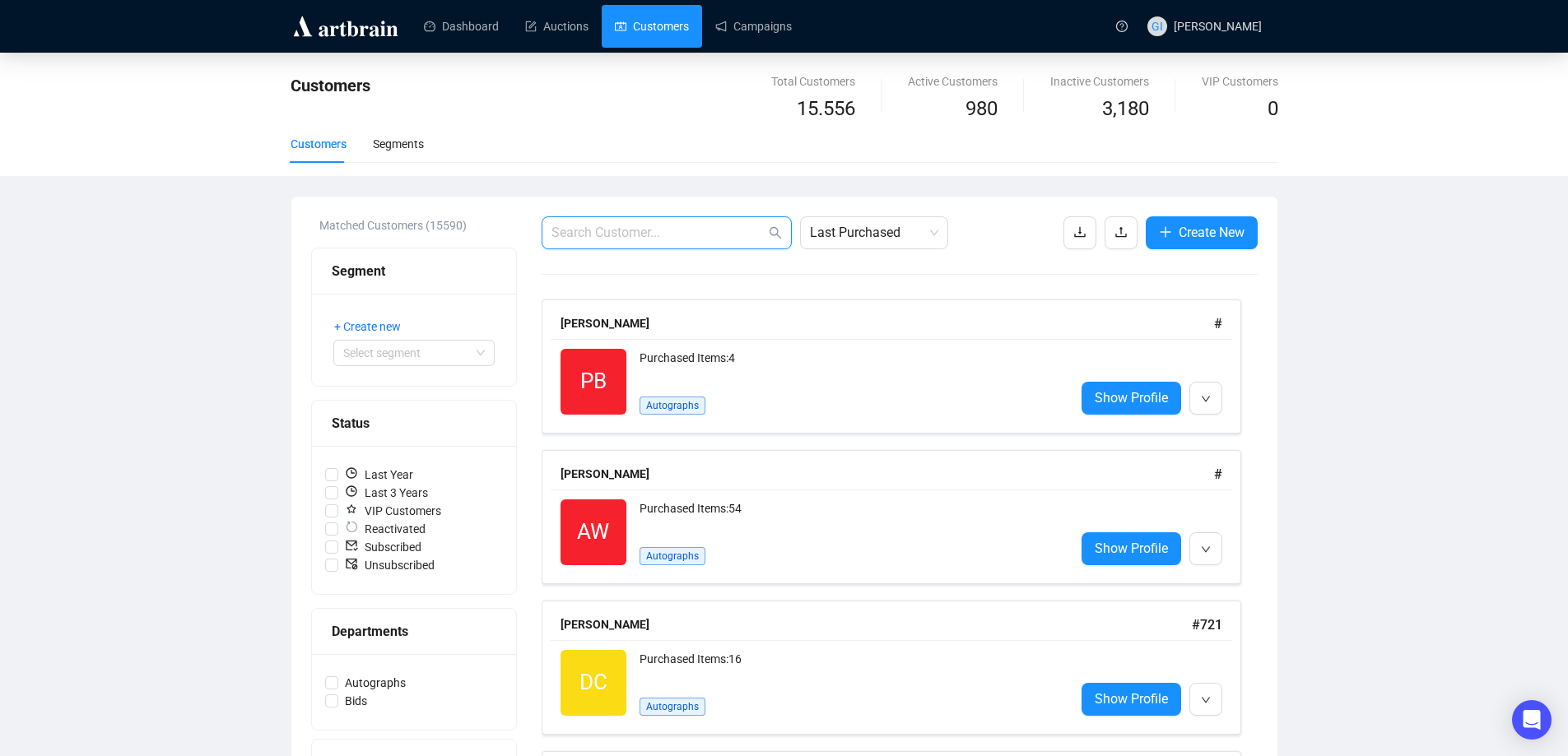
click at [630, 228] on input "text" at bounding box center [659, 232] width 214 height 19
paste input "[PERSON_NAME] [PERSON_NAME] <[EMAIL_ADDRESS][DOMAIN_NAME]>"
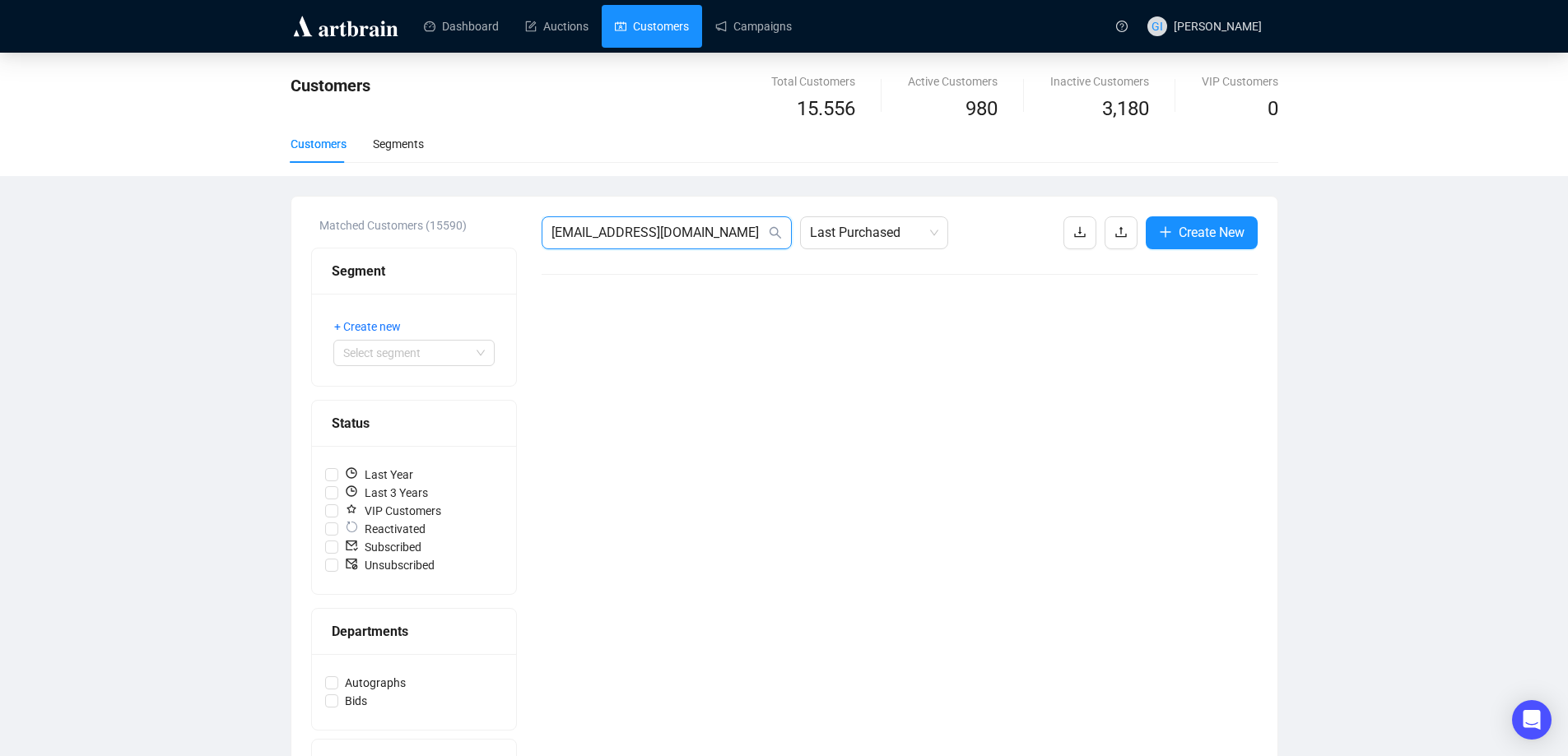
click at [731, 234] on input "[EMAIL_ADDRESS][DOMAIN_NAME]" at bounding box center [659, 232] width 214 height 19
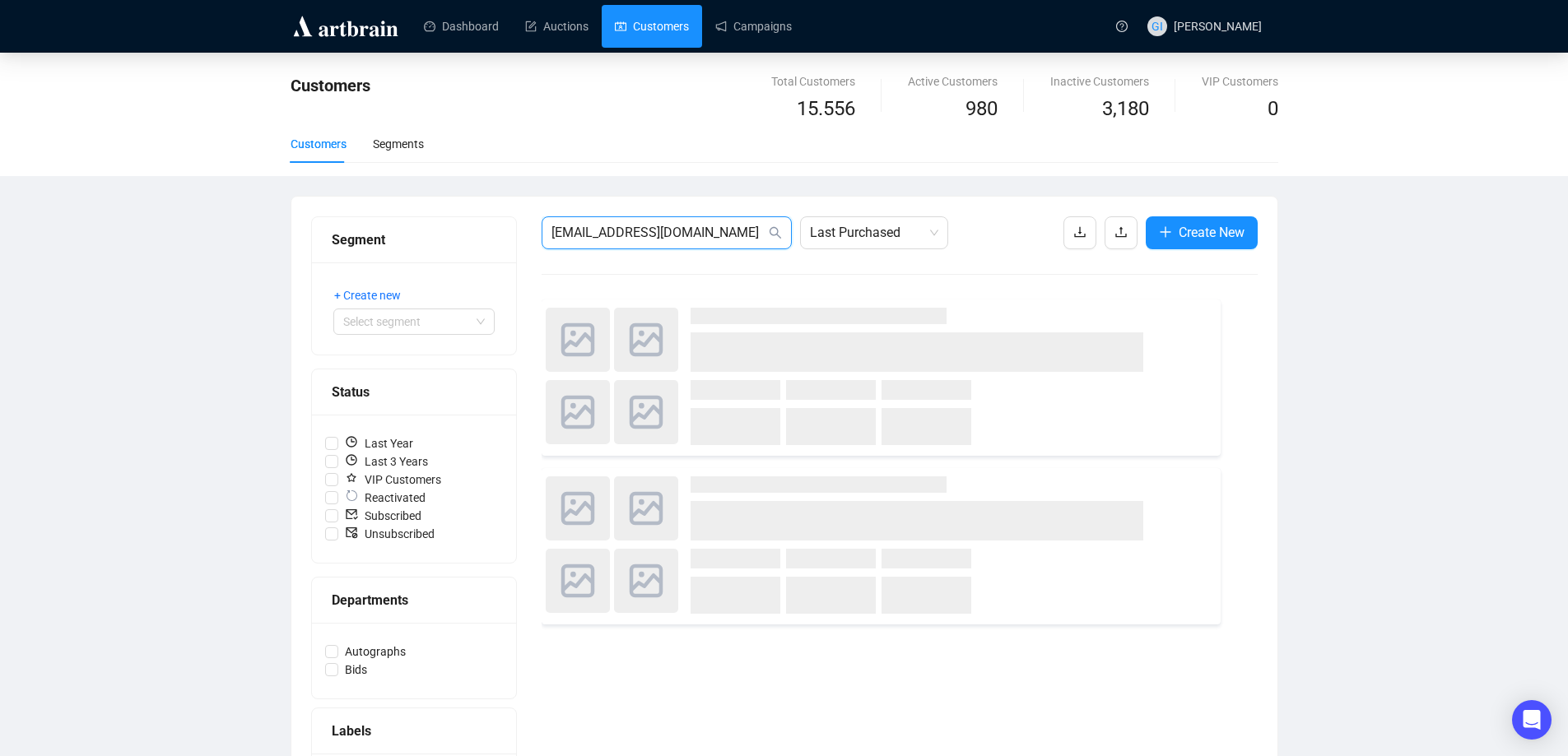
type input "[EMAIL_ADDRESS][DOMAIN_NAME]"
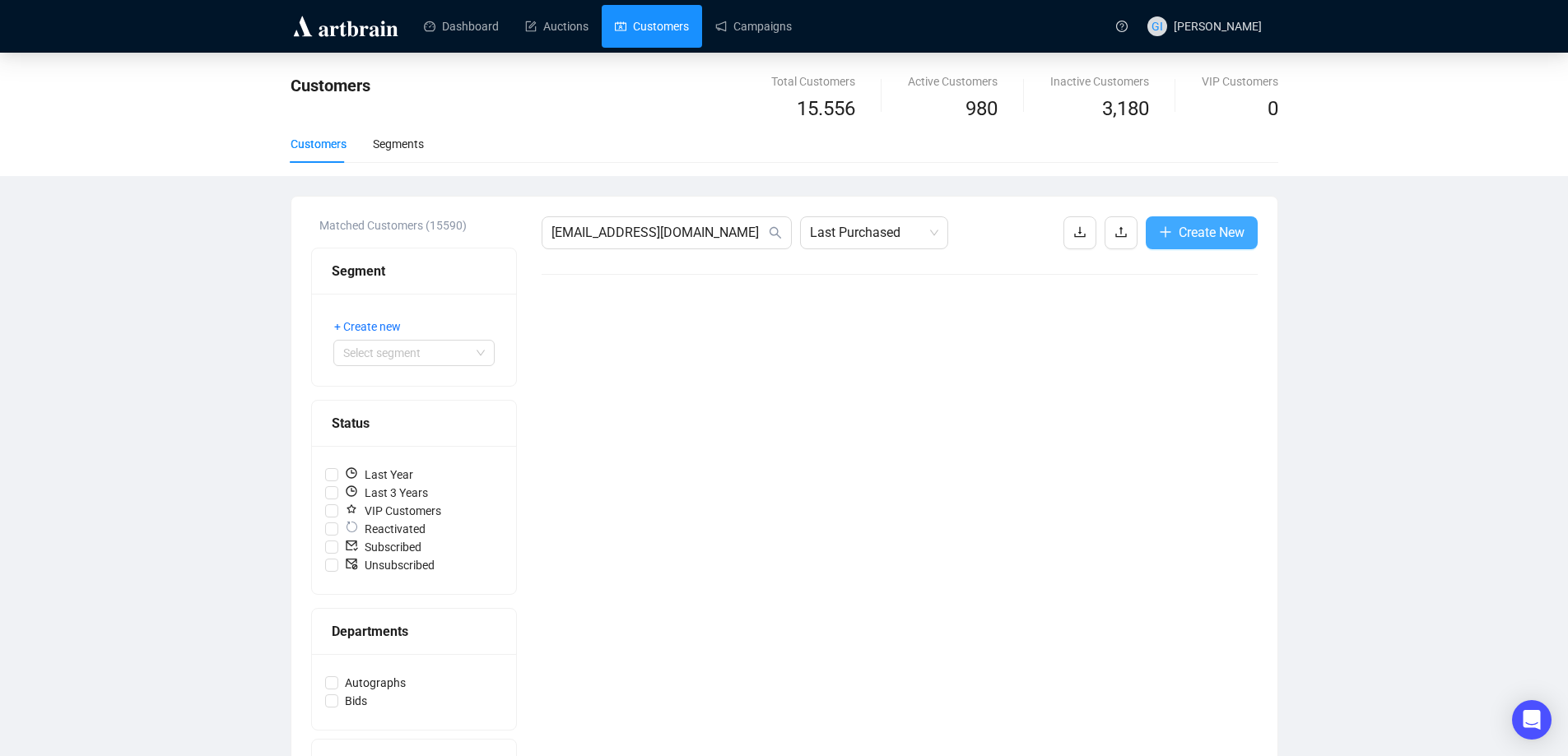
click at [1172, 240] on button "Create New" at bounding box center [1202, 233] width 112 height 33
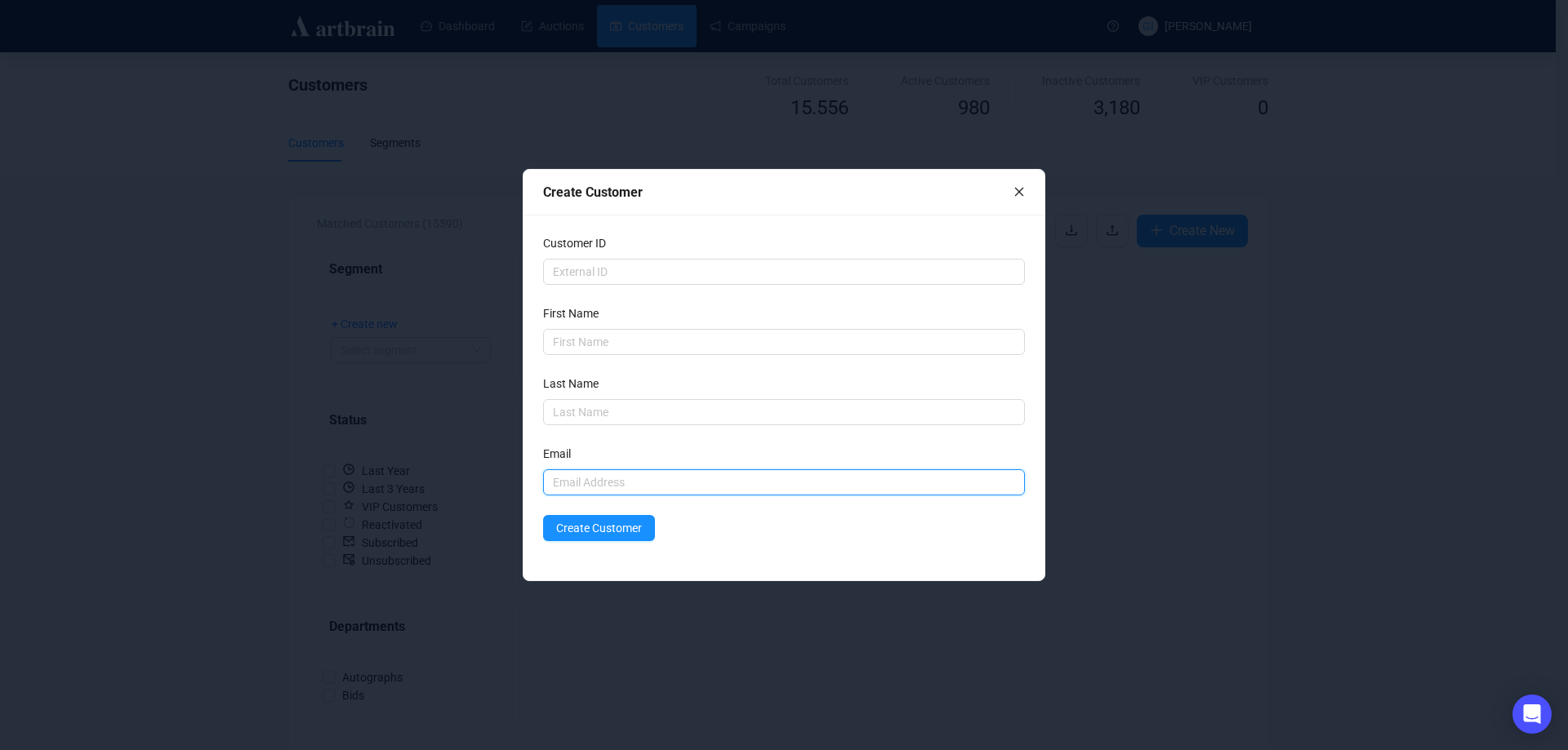
click at [632, 481] on input "text" at bounding box center [783, 482] width 482 height 26
paste input "[PERSON_NAME] [PERSON_NAME] <[EMAIL_ADDRESS][DOMAIN_NAME]>"
click at [662, 480] on input "[PERSON_NAME] [PERSON_NAME] <[EMAIL_ADDRESS][DOMAIN_NAME]" at bounding box center [783, 482] width 482 height 26
type input "[EMAIL_ADDRESS][DOMAIN_NAME]"
click at [642, 345] on input "text" at bounding box center [783, 342] width 482 height 26
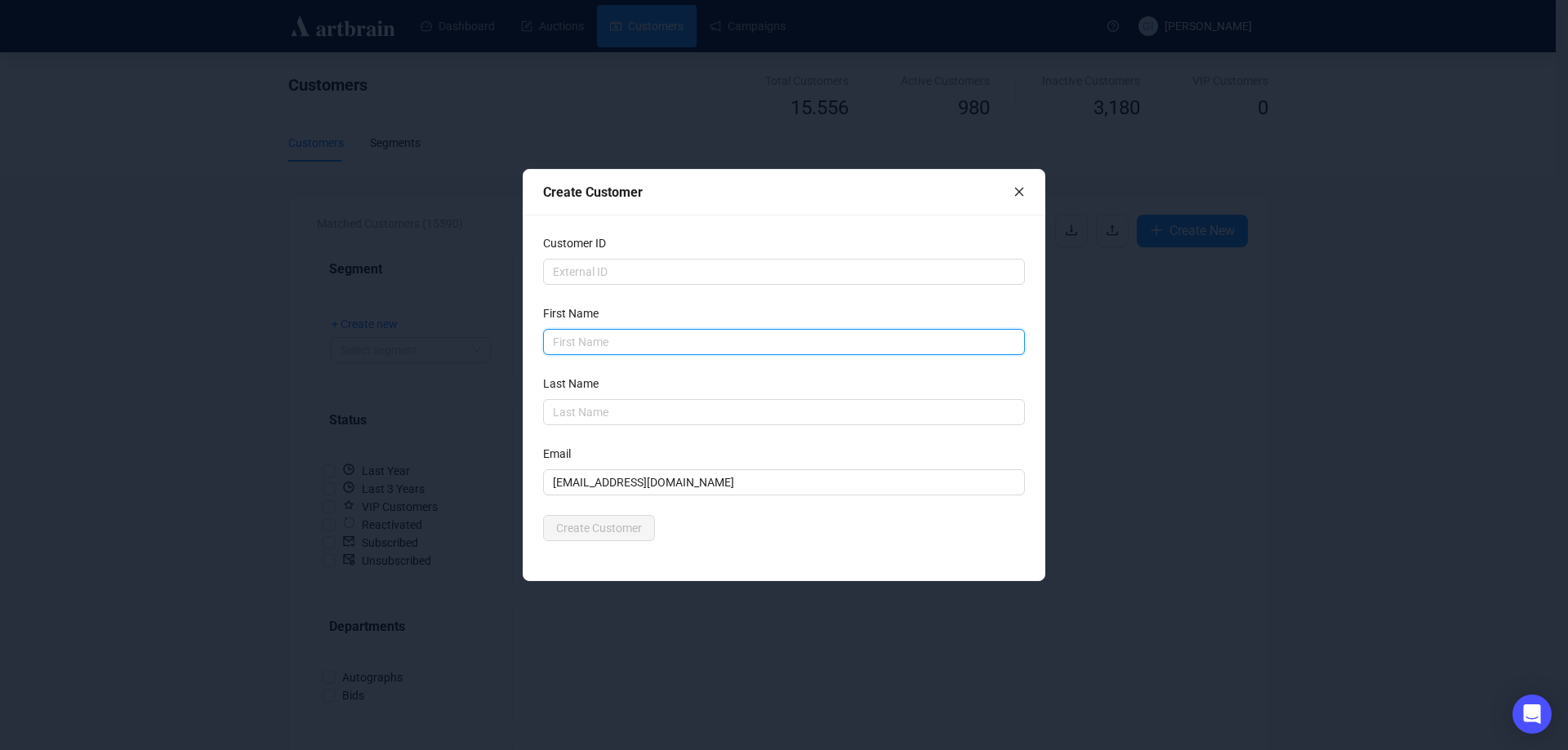
paste input "[PERSON_NAME] [PERSON_NAME]"
drag, startPoint x: 668, startPoint y: 344, endPoint x: 575, endPoint y: 344, distance: 93.0
click at [575, 344] on input "[PERSON_NAME] [PERSON_NAME]" at bounding box center [783, 342] width 482 height 26
type input "[PERSON_NAME]"
click at [577, 408] on input "text" at bounding box center [783, 412] width 482 height 26
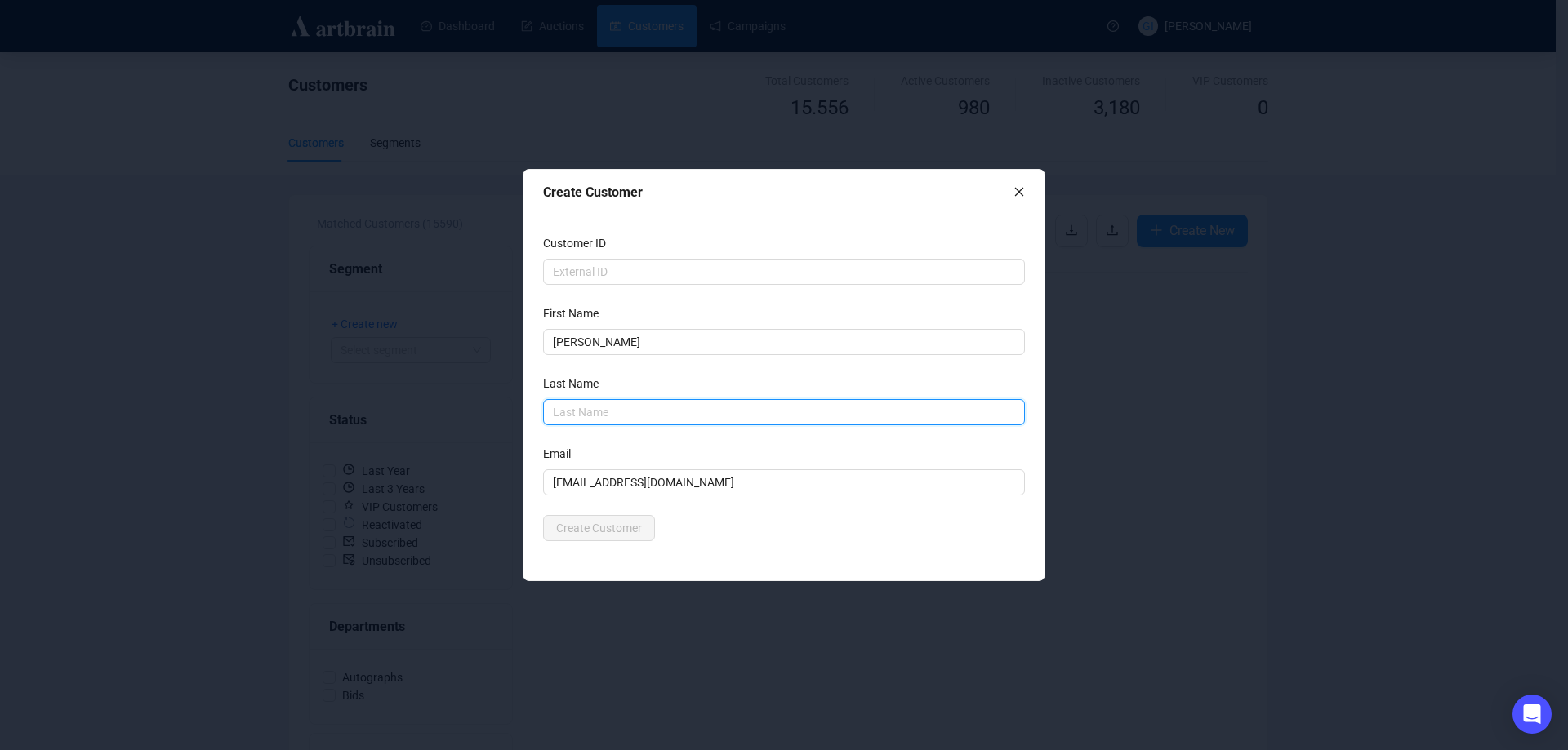
paste input "[PERSON_NAME]"
type input "[PERSON_NAME]"
drag, startPoint x: 725, startPoint y: 517, endPoint x: 677, endPoint y: 526, distance: 48.8
click at [726, 517] on div "Create Customer" at bounding box center [783, 528] width 482 height 26
click at [632, 531] on span "Create Customer" at bounding box center [599, 528] width 86 height 18
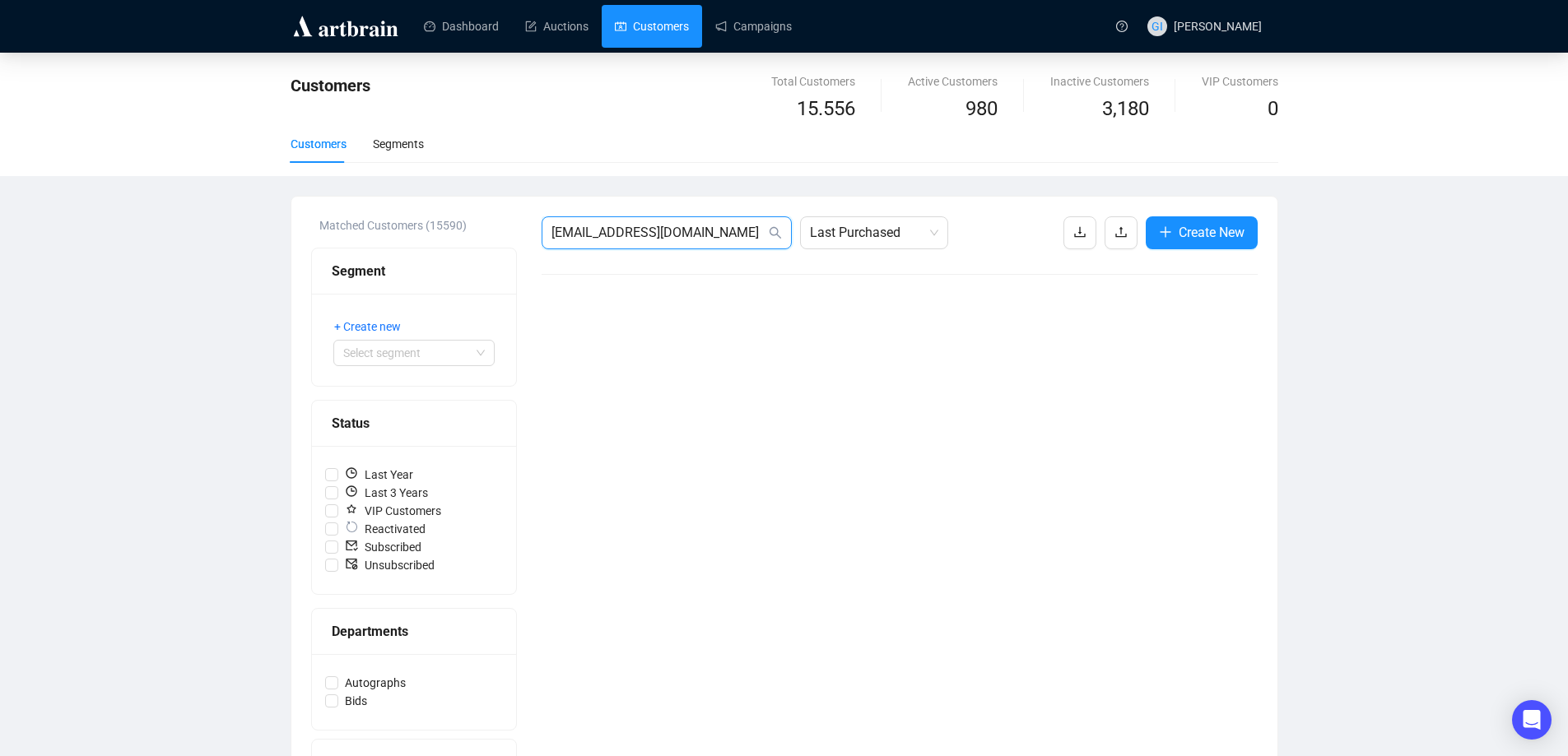
click at [712, 234] on input "[EMAIL_ADDRESS][DOMAIN_NAME]" at bounding box center [659, 232] width 214 height 19
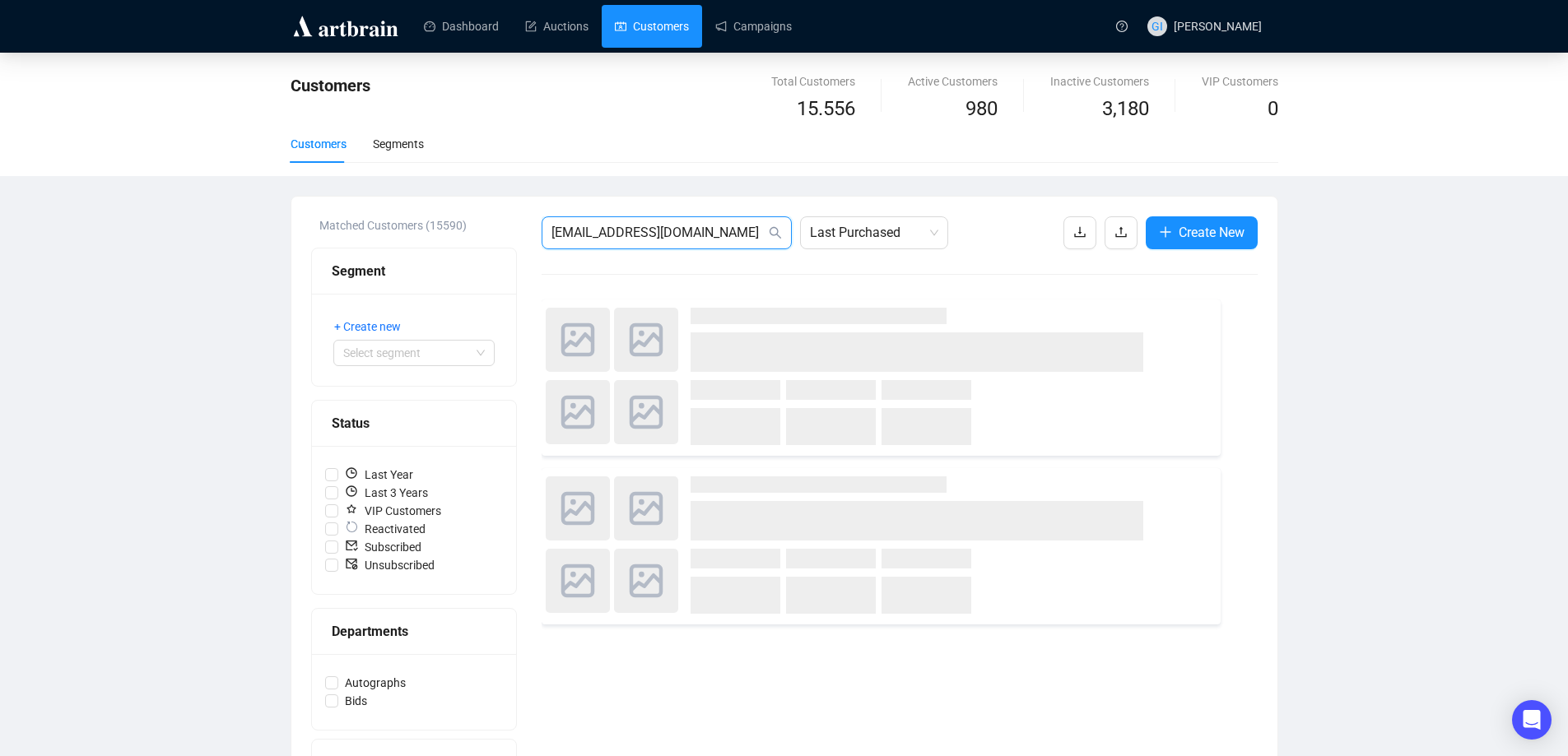
type input "[EMAIL_ADDRESS][DOMAIN_NAME]"
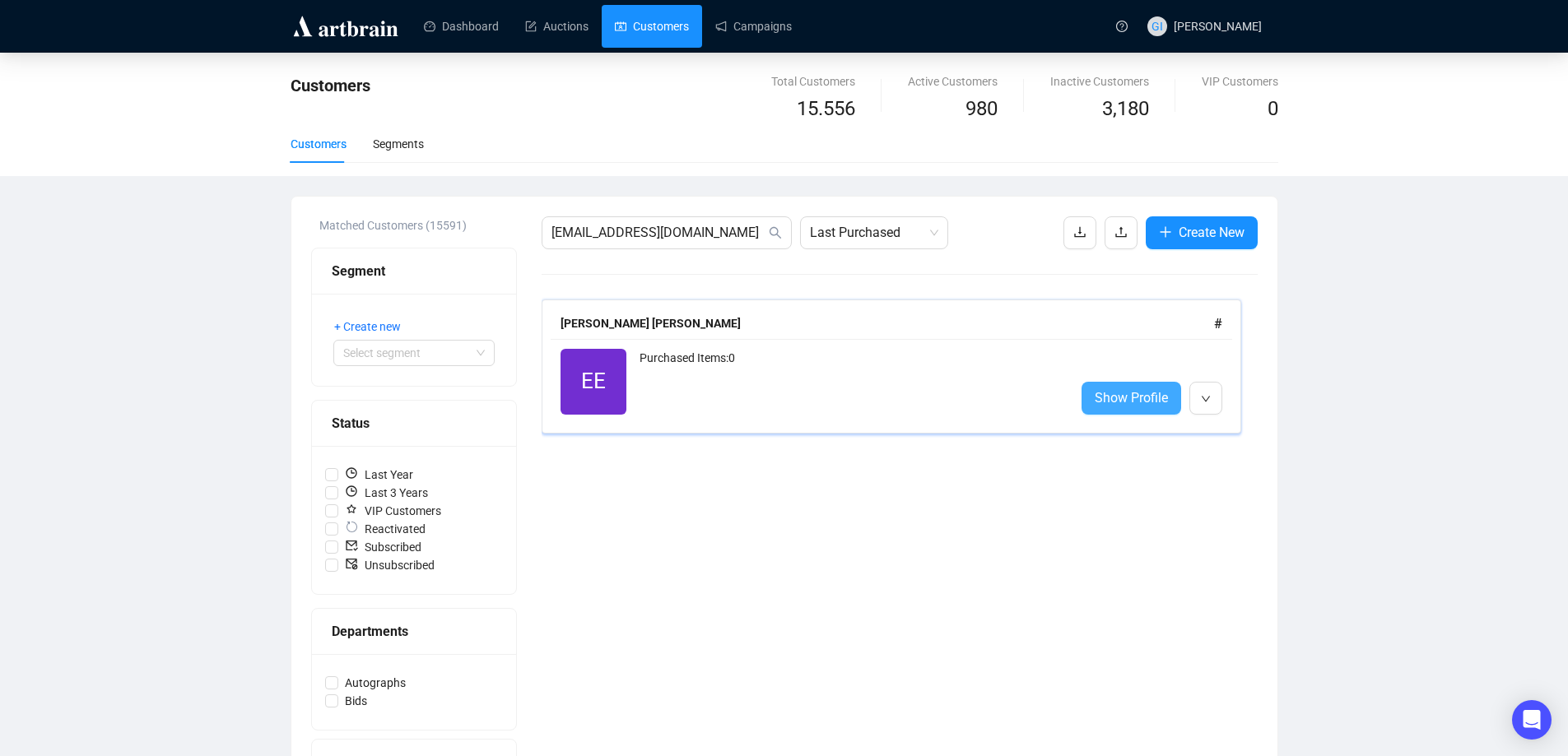
click at [1094, 395] on link "Show Profile" at bounding box center [1131, 399] width 99 height 33
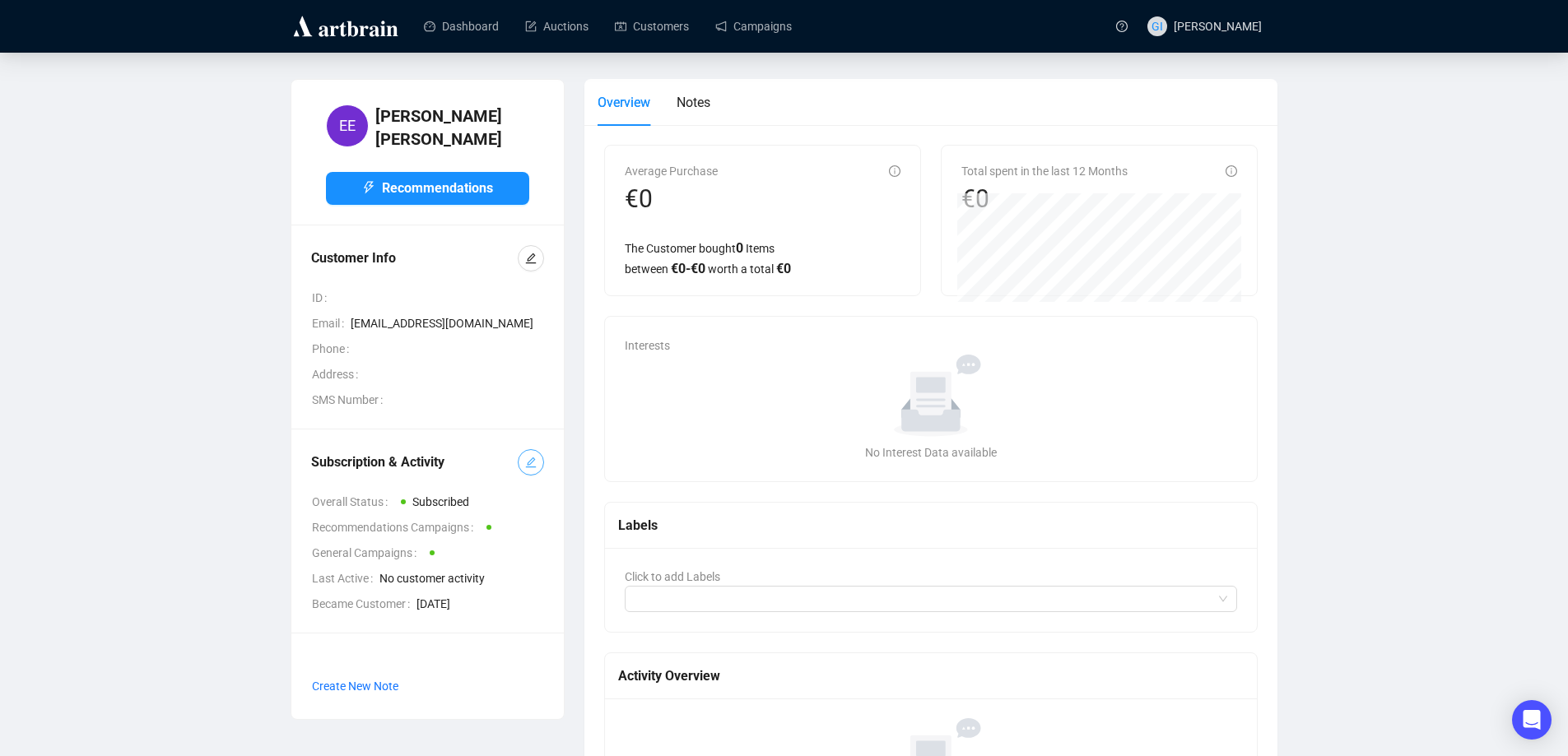
click at [528, 458] on icon "edit" at bounding box center [531, 463] width 11 height 11
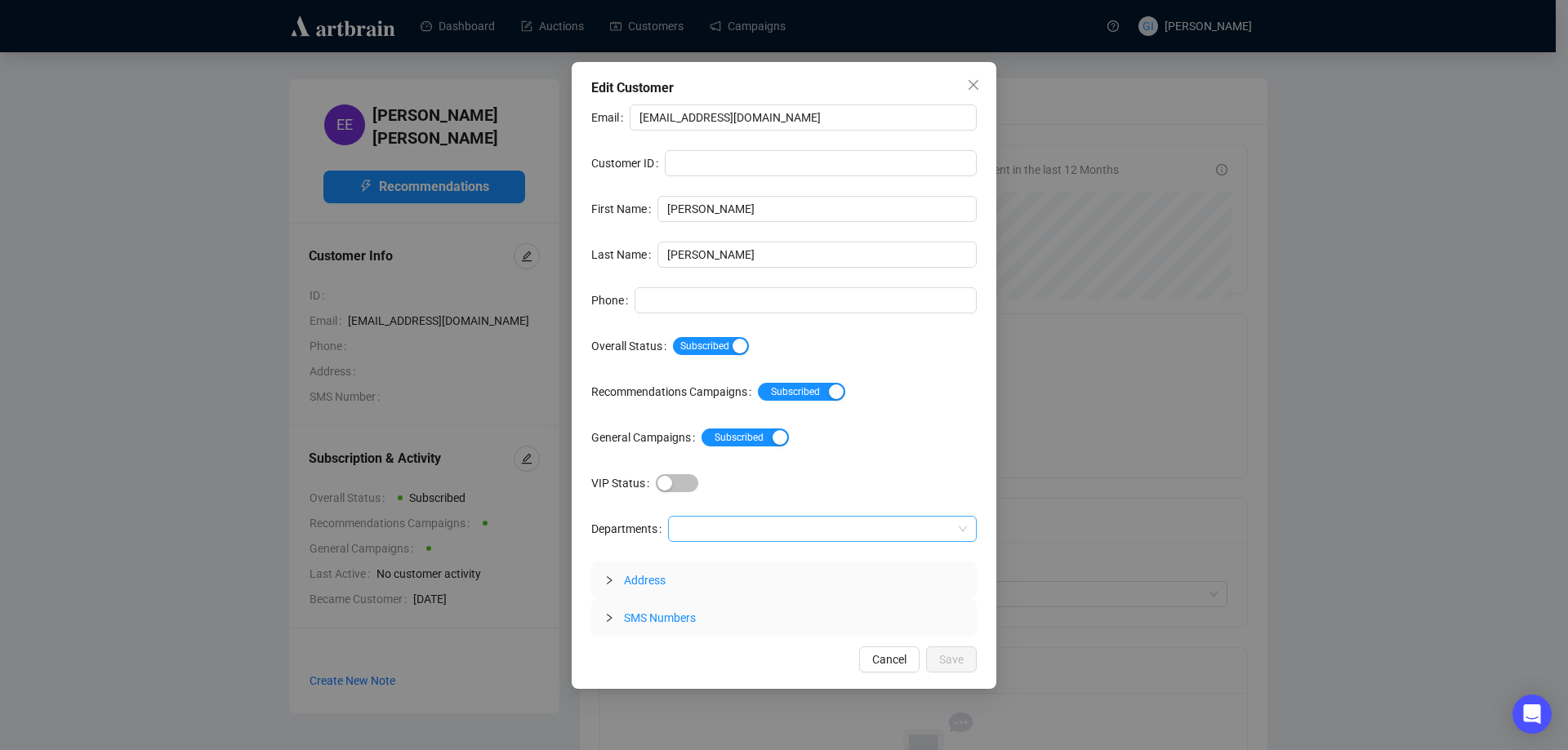
click at [676, 533] on div at bounding box center [676, 528] width 10 height 19
click at [730, 564] on div "Autographs" at bounding box center [821, 562] width 283 height 18
click at [940, 656] on span "Save" at bounding box center [951, 660] width 25 height 18
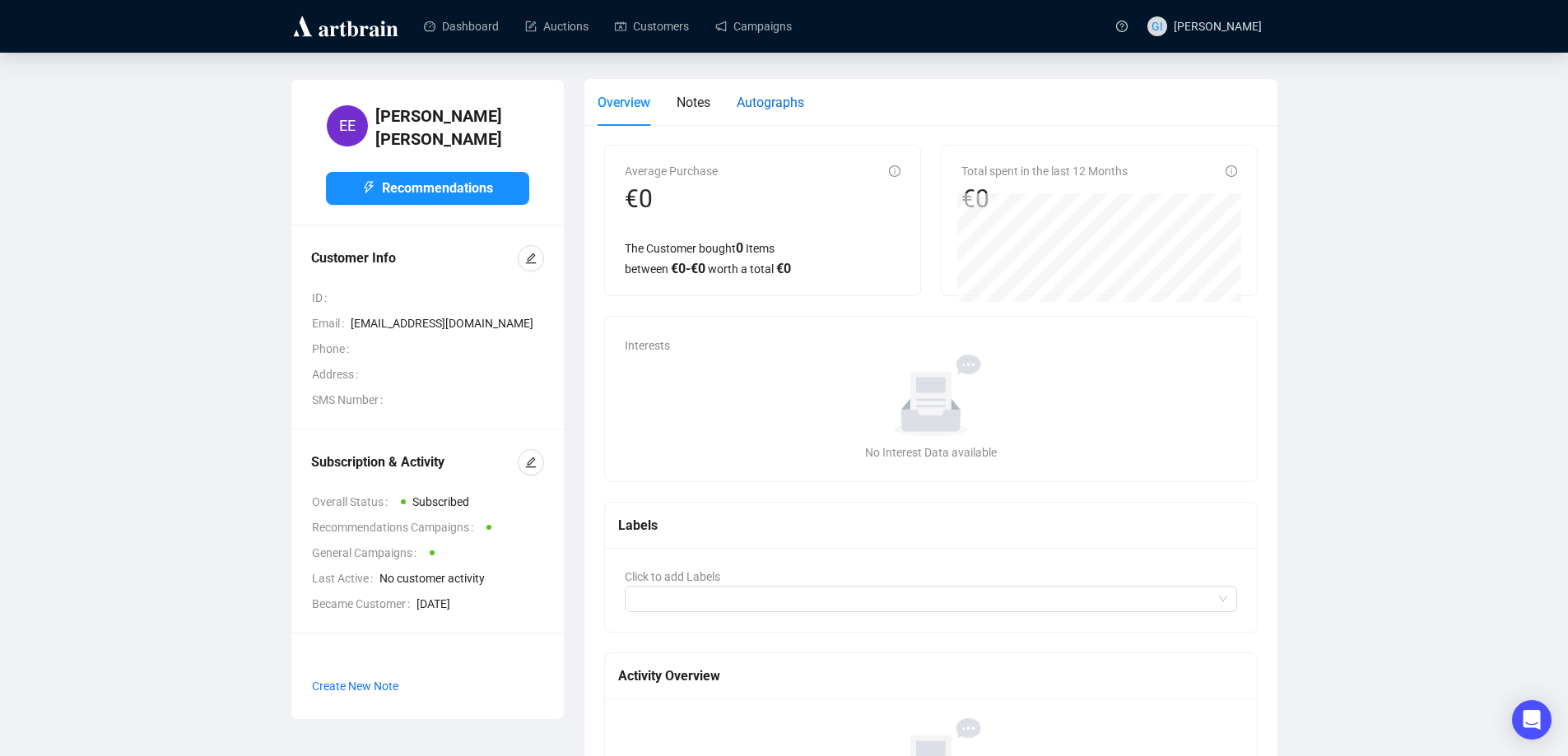
click at [800, 97] on span "Autographs" at bounding box center [770, 102] width 67 height 16
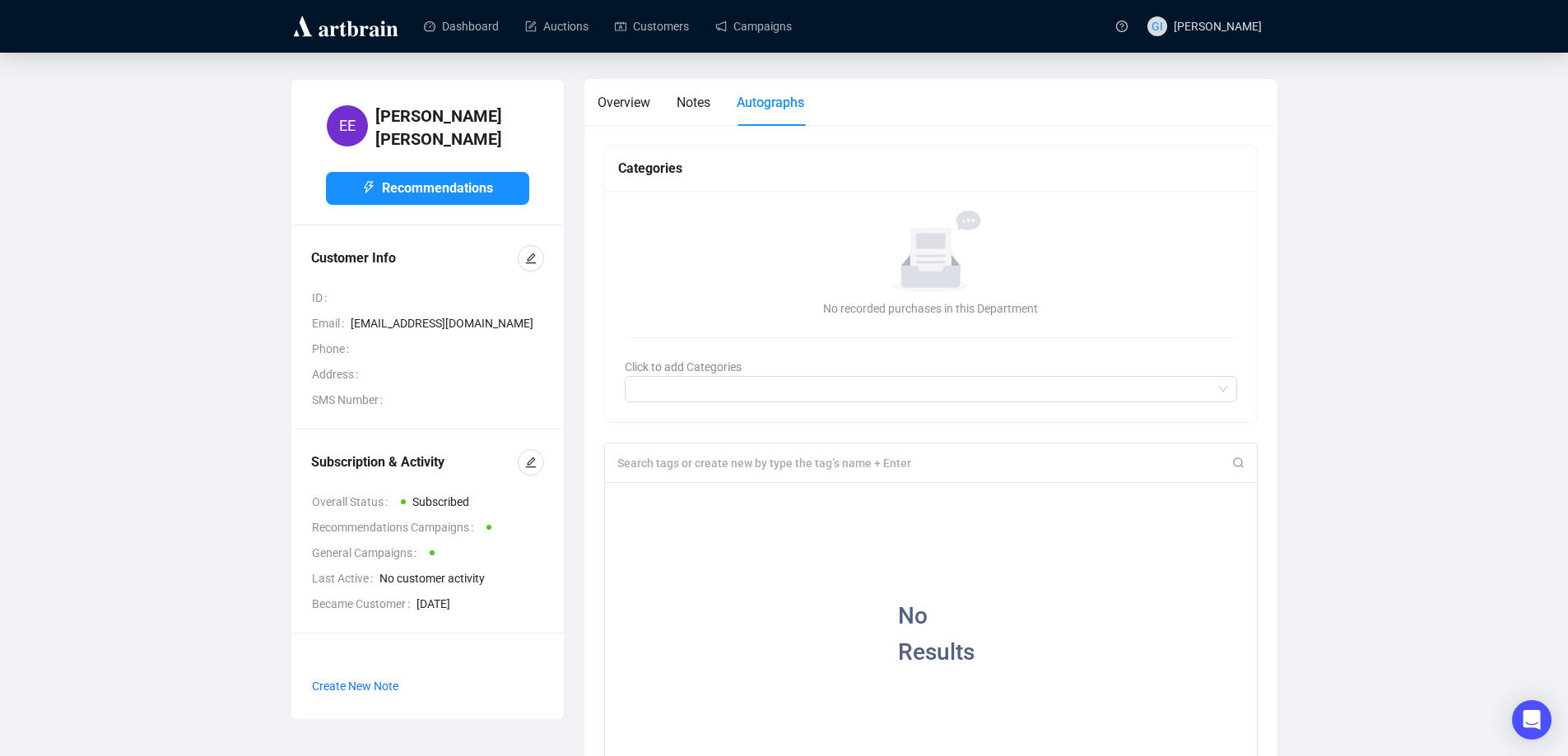
click at [762, 461] on input at bounding box center [925, 463] width 615 height 15
type input "[PERSON_NAME]"
click at [738, 494] on div "+" at bounding box center [729, 494] width 18 height 17
click at [641, 26] on link "Customers" at bounding box center [652, 26] width 74 height 42
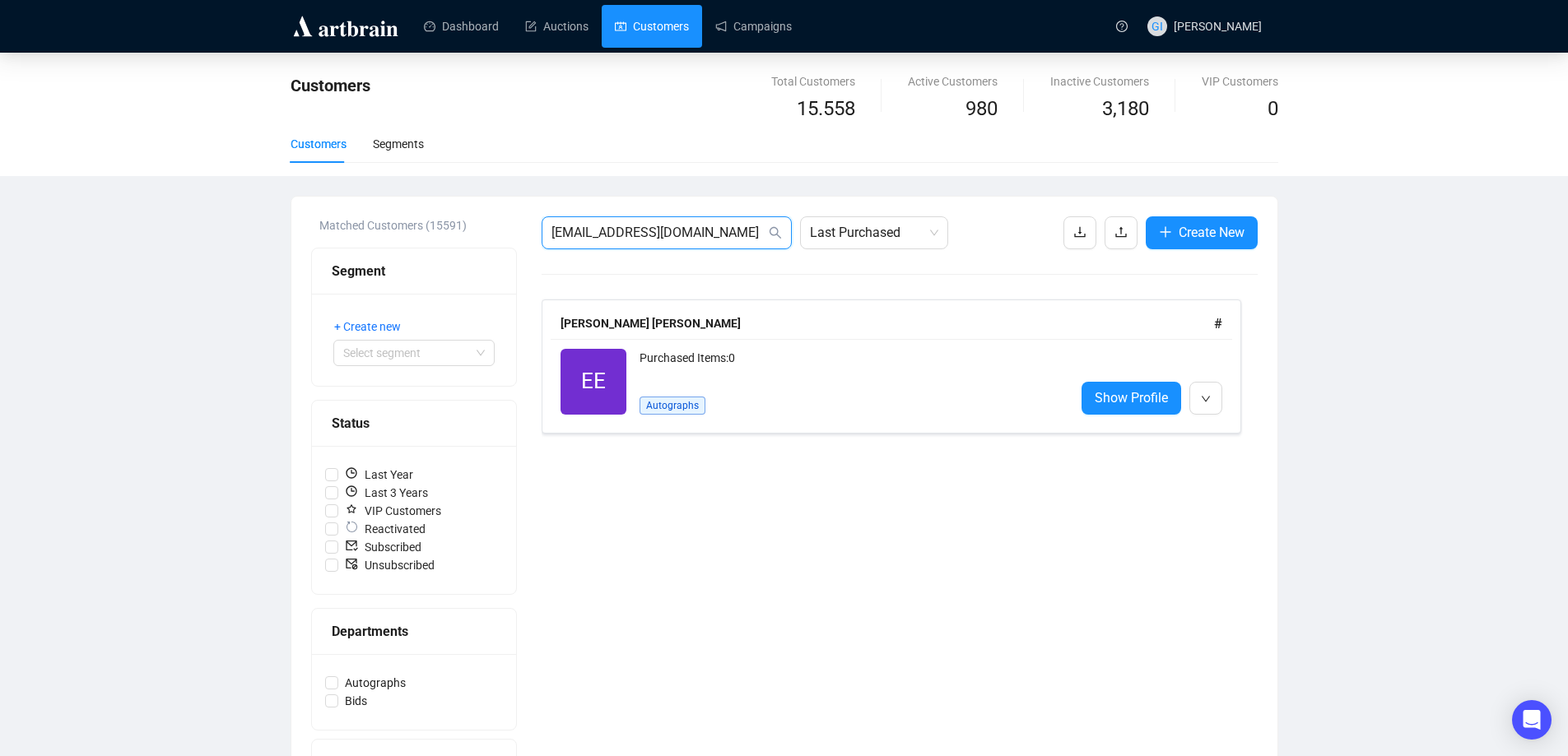
click at [673, 238] on input "[EMAIL_ADDRESS][DOMAIN_NAME]" at bounding box center [659, 232] width 214 height 19
click at [673, 239] on input "[EMAIL_ADDRESS][DOMAIN_NAME]" at bounding box center [659, 232] width 214 height 19
